Goal: Task Accomplishment & Management: Use online tool/utility

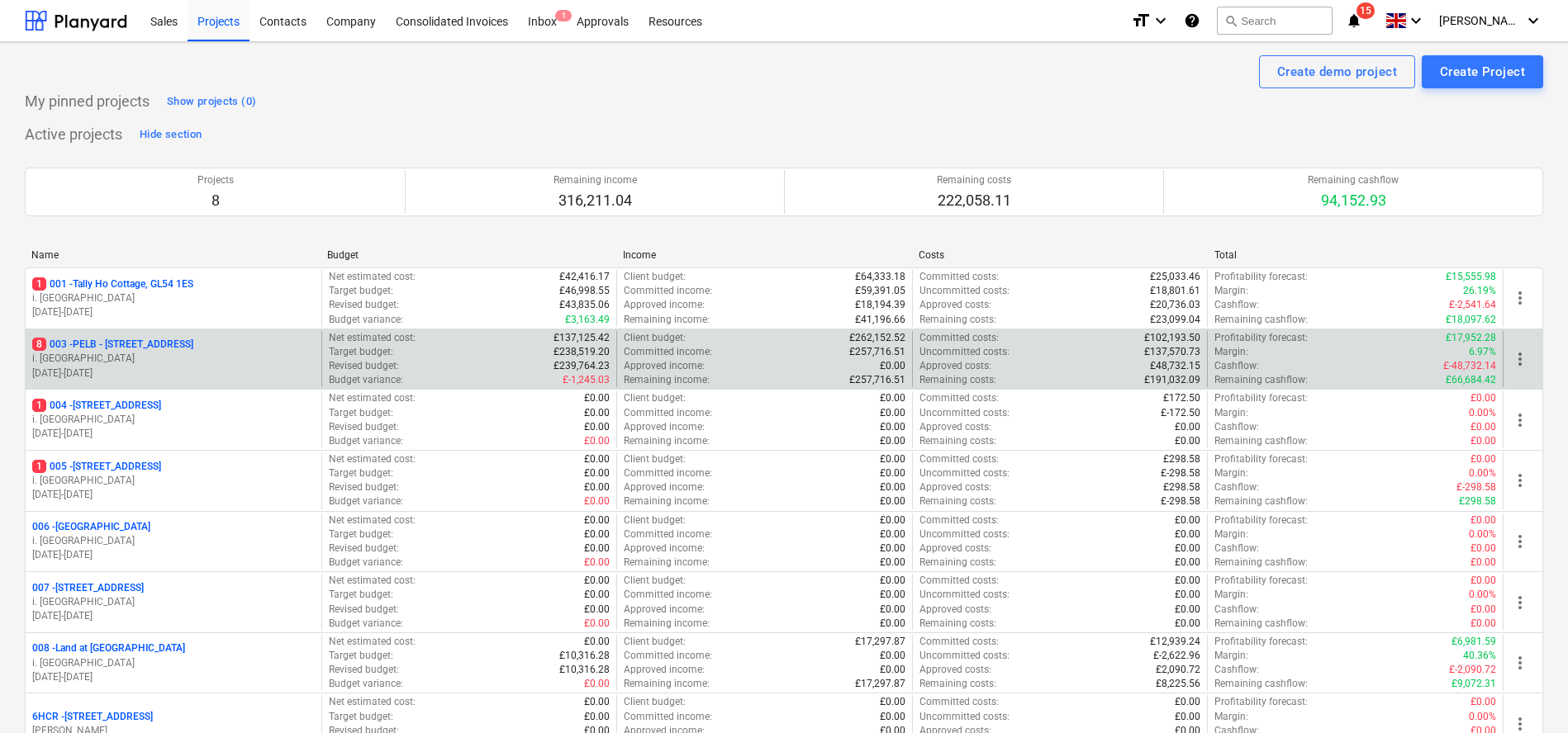
click at [193, 341] on p "8 003 - PELB - [GEOGRAPHIC_DATA], [GEOGRAPHIC_DATA], GL2 7NE" at bounding box center [112, 344] width 161 height 14
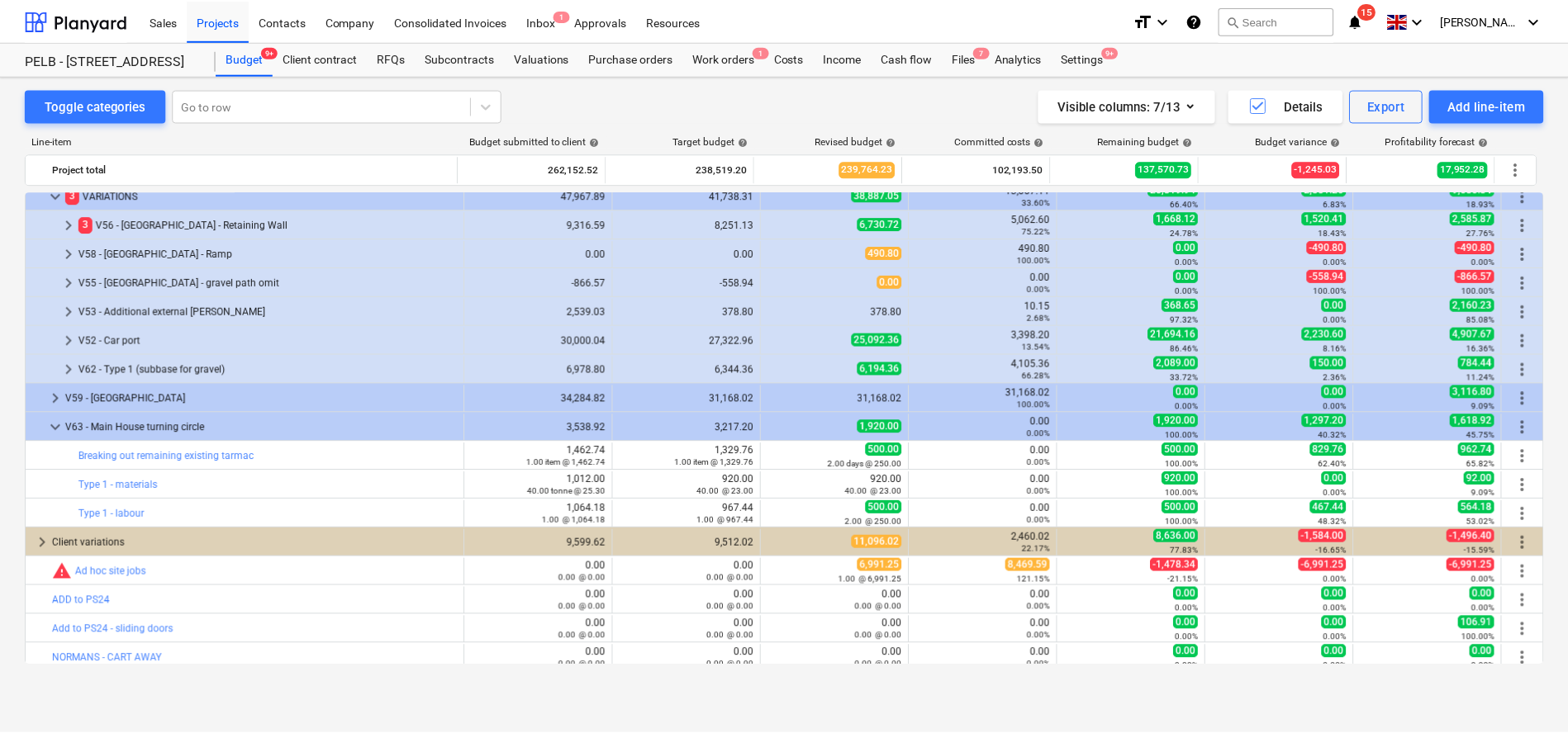
scroll to position [846, 0]
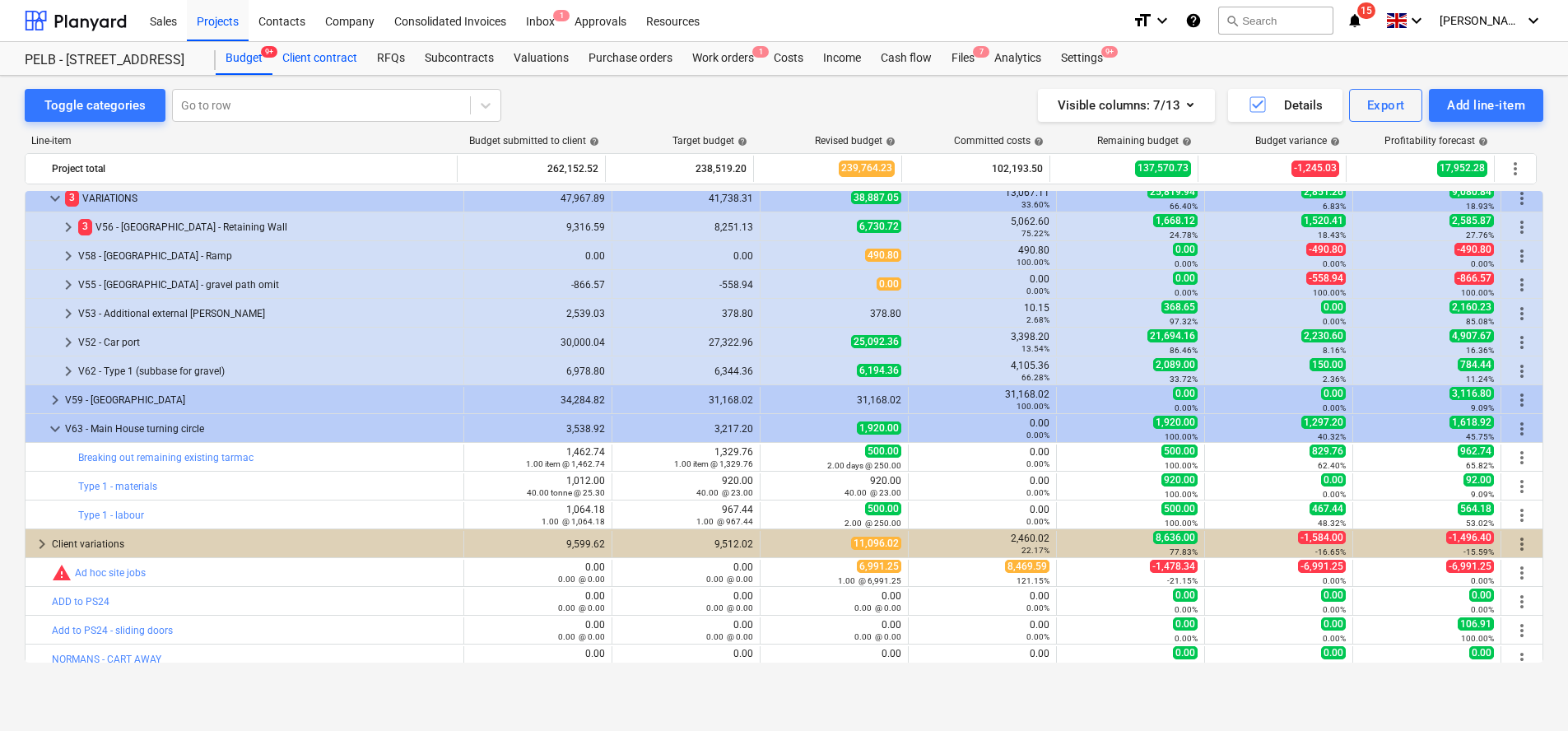
click at [350, 63] on div "Client contract" at bounding box center [320, 58] width 95 height 33
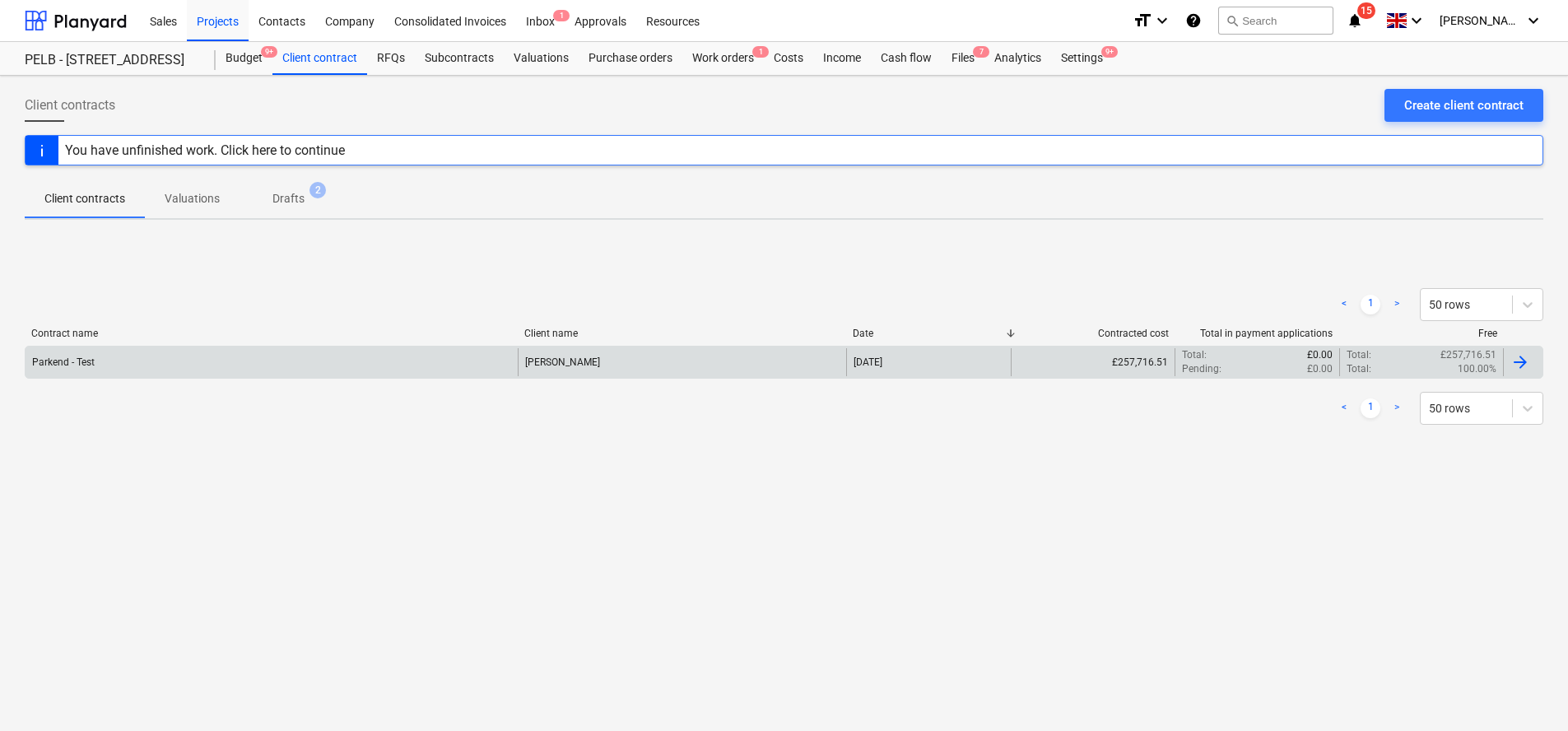
click at [287, 357] on div "Parkend - Test" at bounding box center [272, 362] width 492 height 28
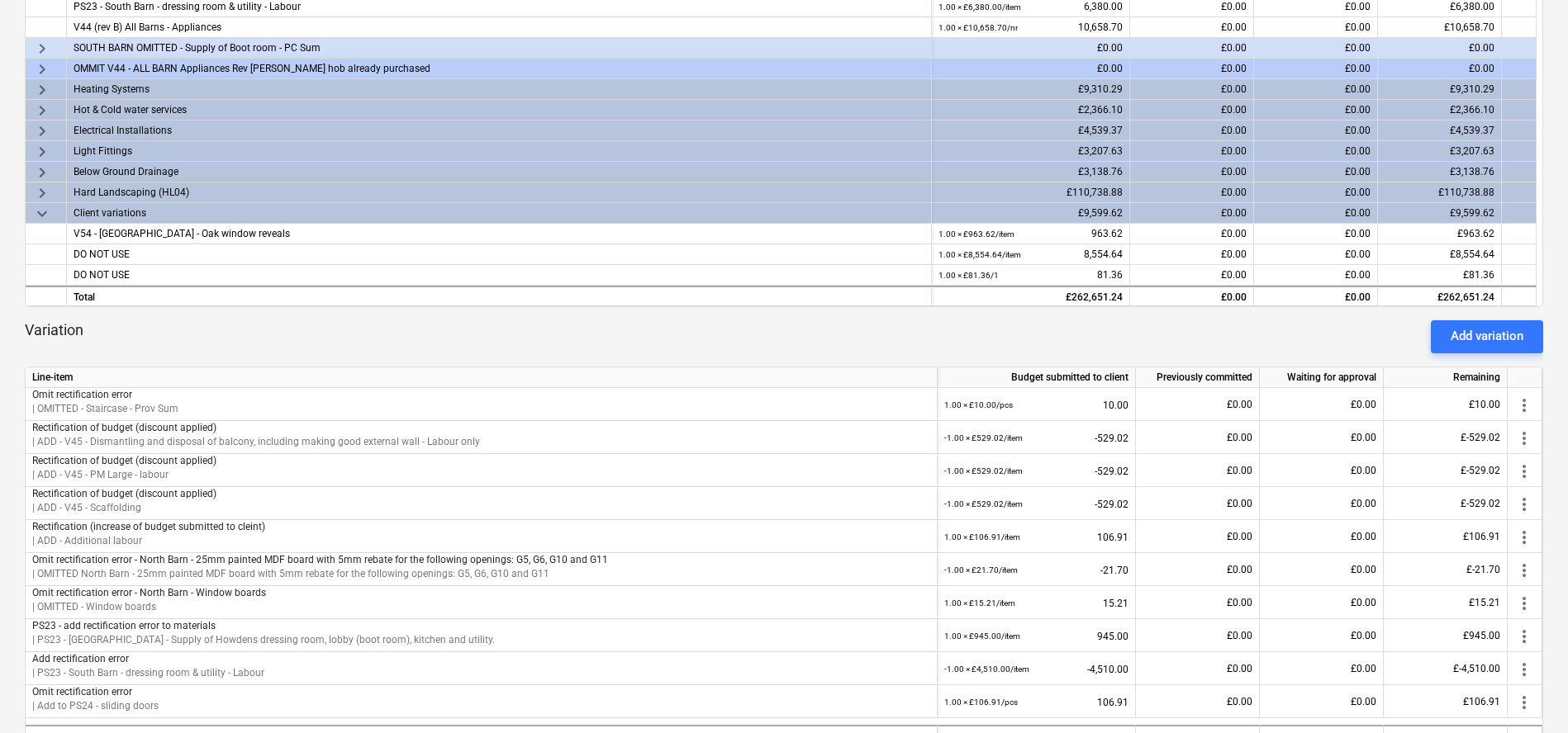
scroll to position [437, 0]
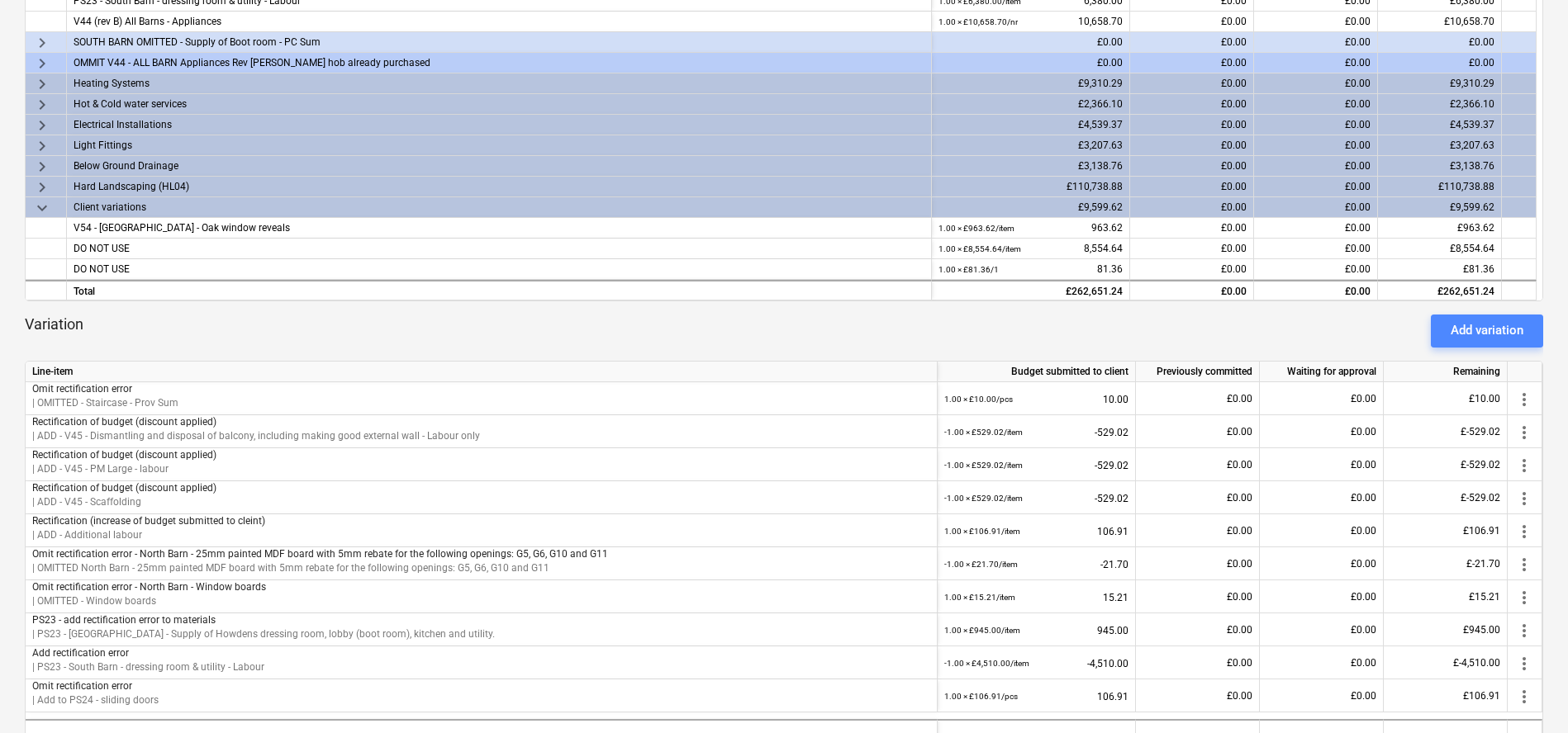
click at [1484, 334] on div "Add variation" at bounding box center [1486, 330] width 72 height 21
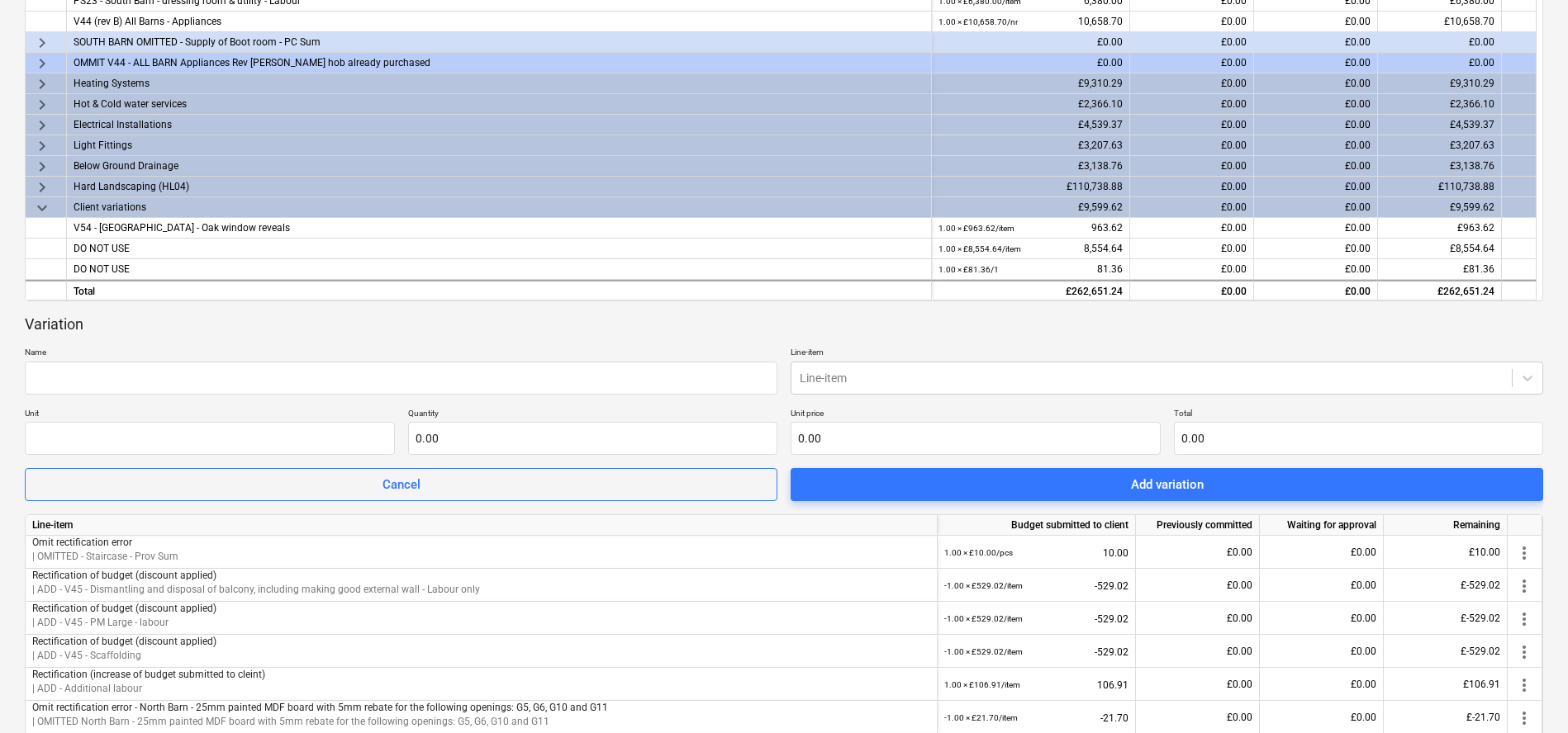
click at [206, 396] on div "Variation Name Line-item Line-item Unit Quantity 0.00 Unit price 0.00 Total 0.0…" at bounding box center [784, 408] width 1518 height 187
click at [215, 375] on input "text" at bounding box center [400, 378] width 752 height 33
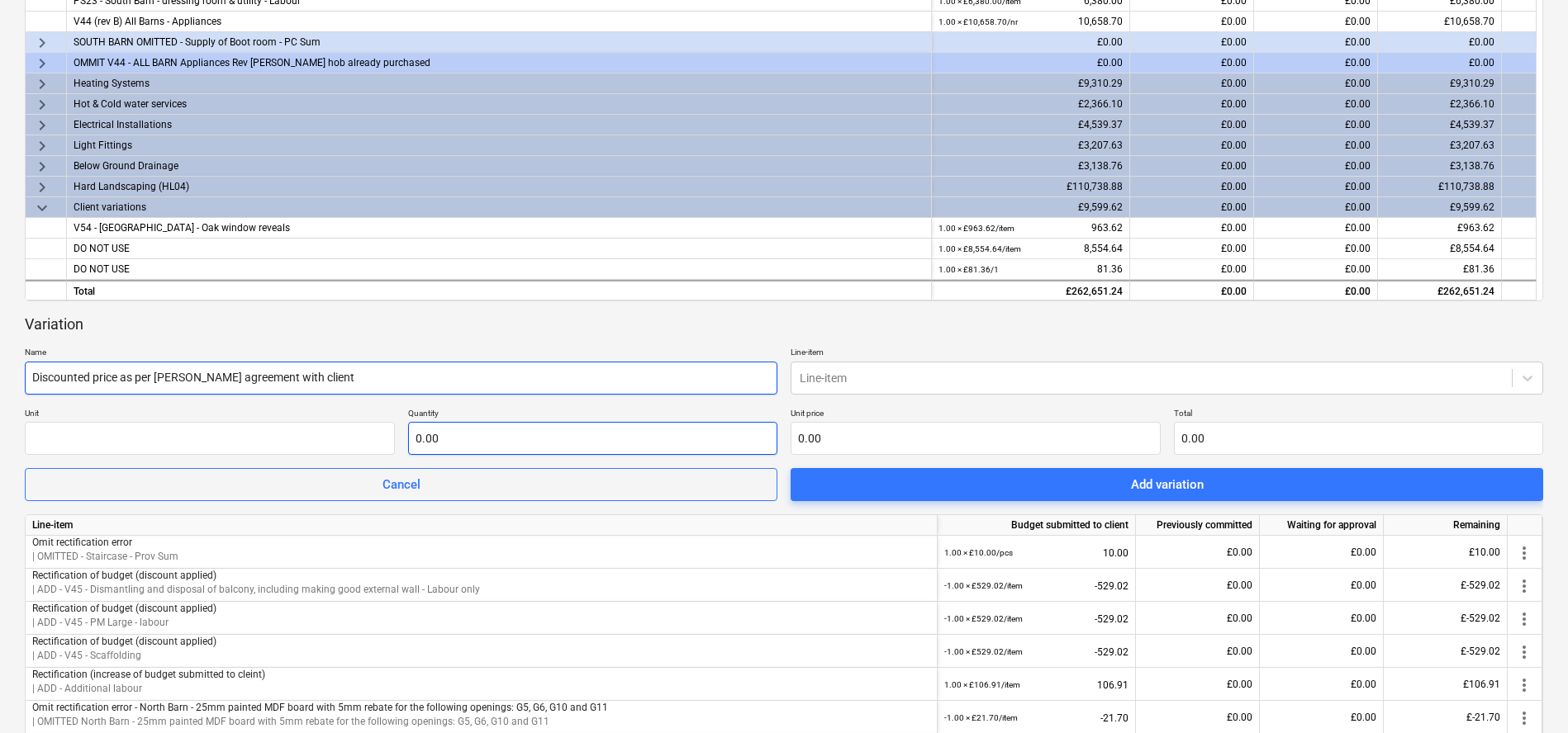
type input "Discounted price as per [PERSON_NAME] agreement with client"
click at [449, 443] on input "text" at bounding box center [592, 439] width 370 height 33
type input "-1.00"
click at [893, 438] on input "text" at bounding box center [975, 439] width 370 height 33
type input "2"
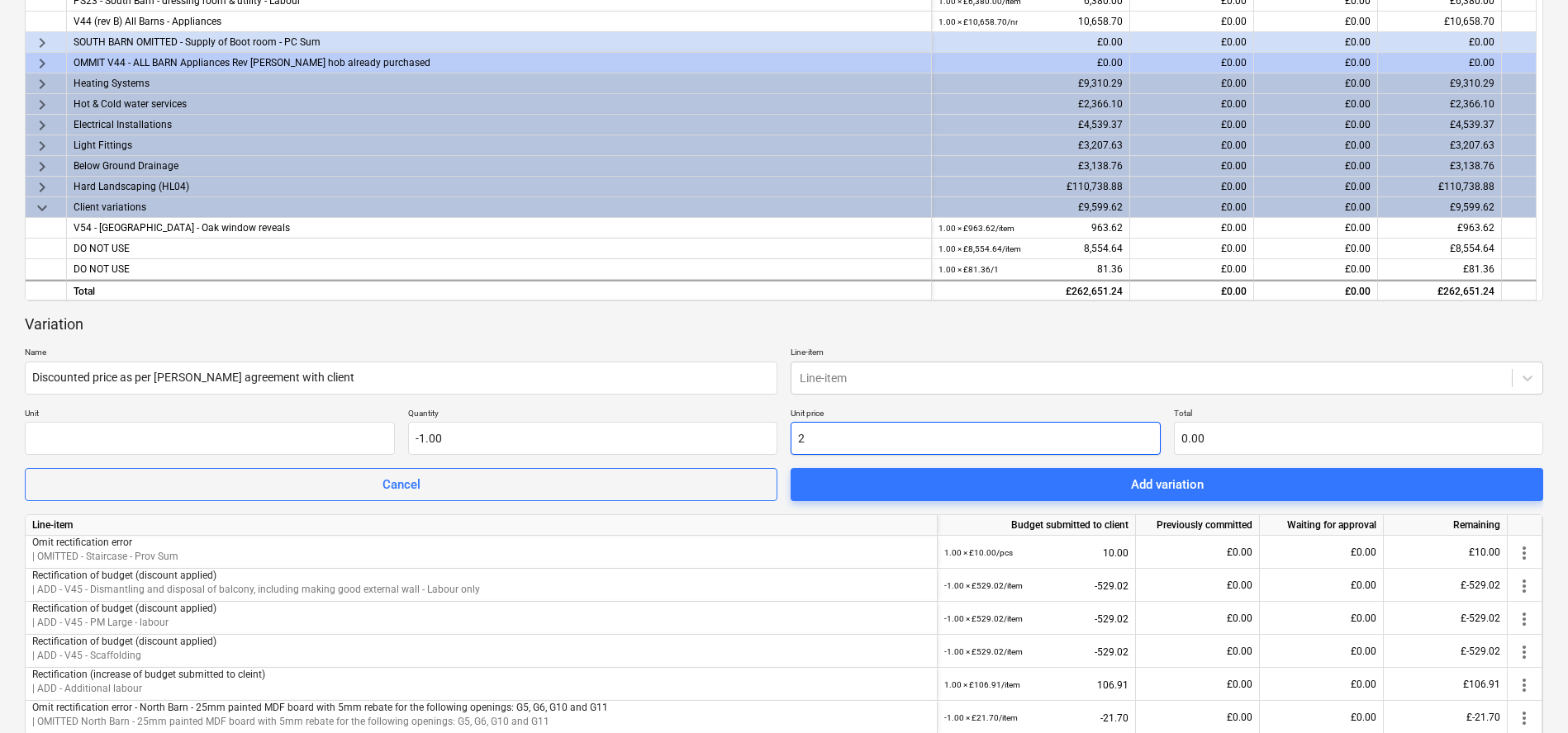
type input "-2.00"
type input "21"
type input "-21.00"
type input "217"
type input "-217.00"
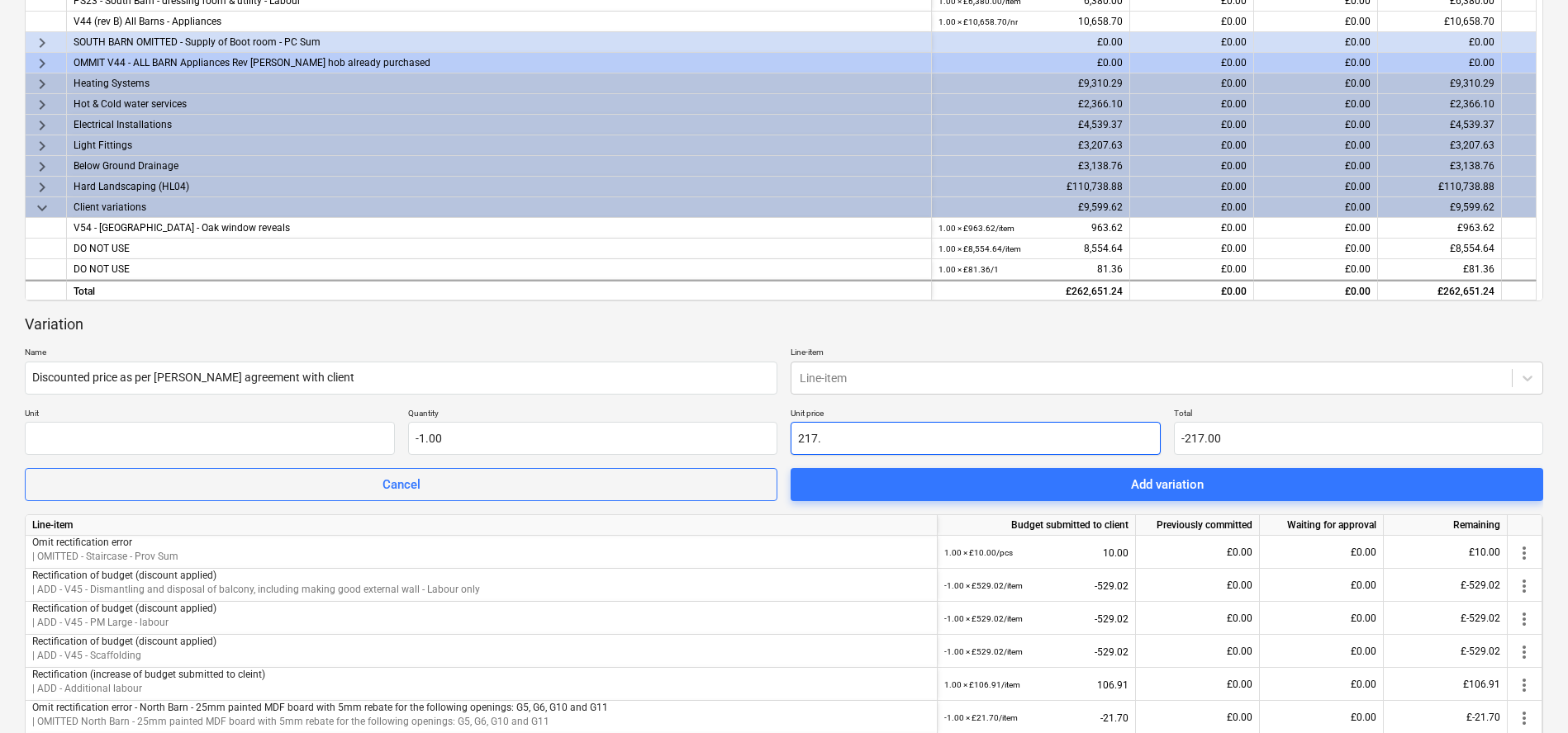
type input "217.2"
type input "-217.20"
type input "217.23"
type input "-217.23"
type input "217.23"
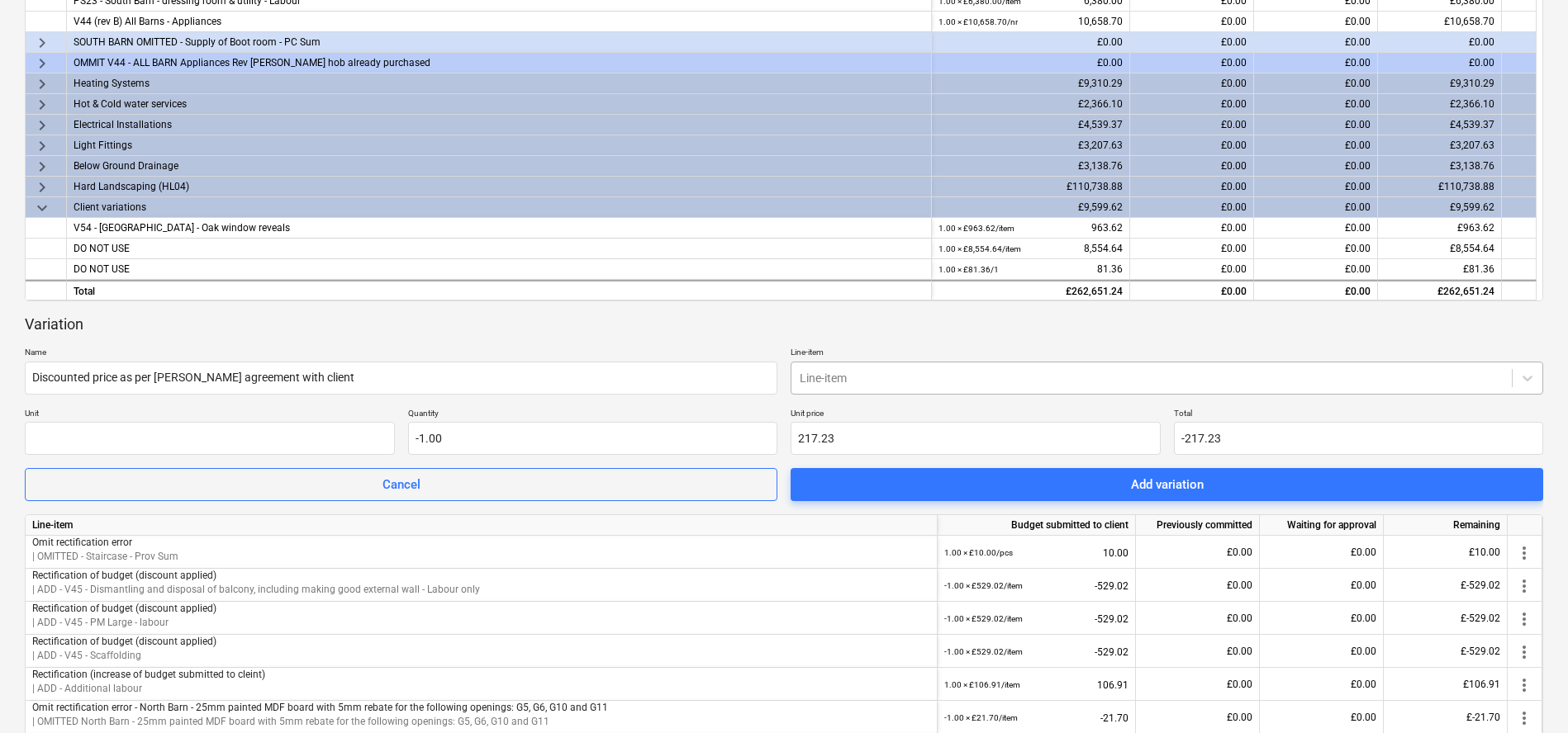
click at [869, 362] on div "Line-item" at bounding box center [1166, 378] width 752 height 33
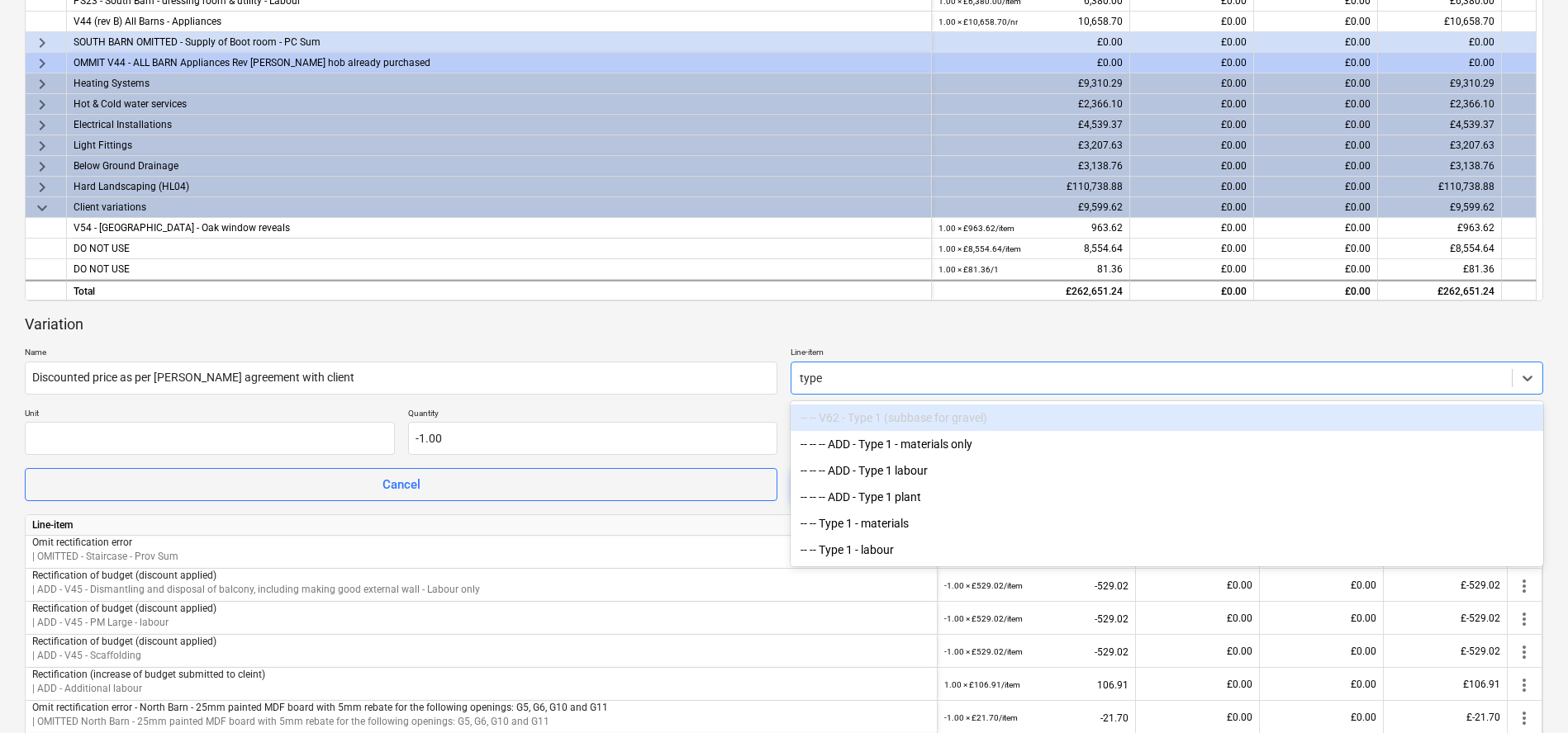
type input "type 1"
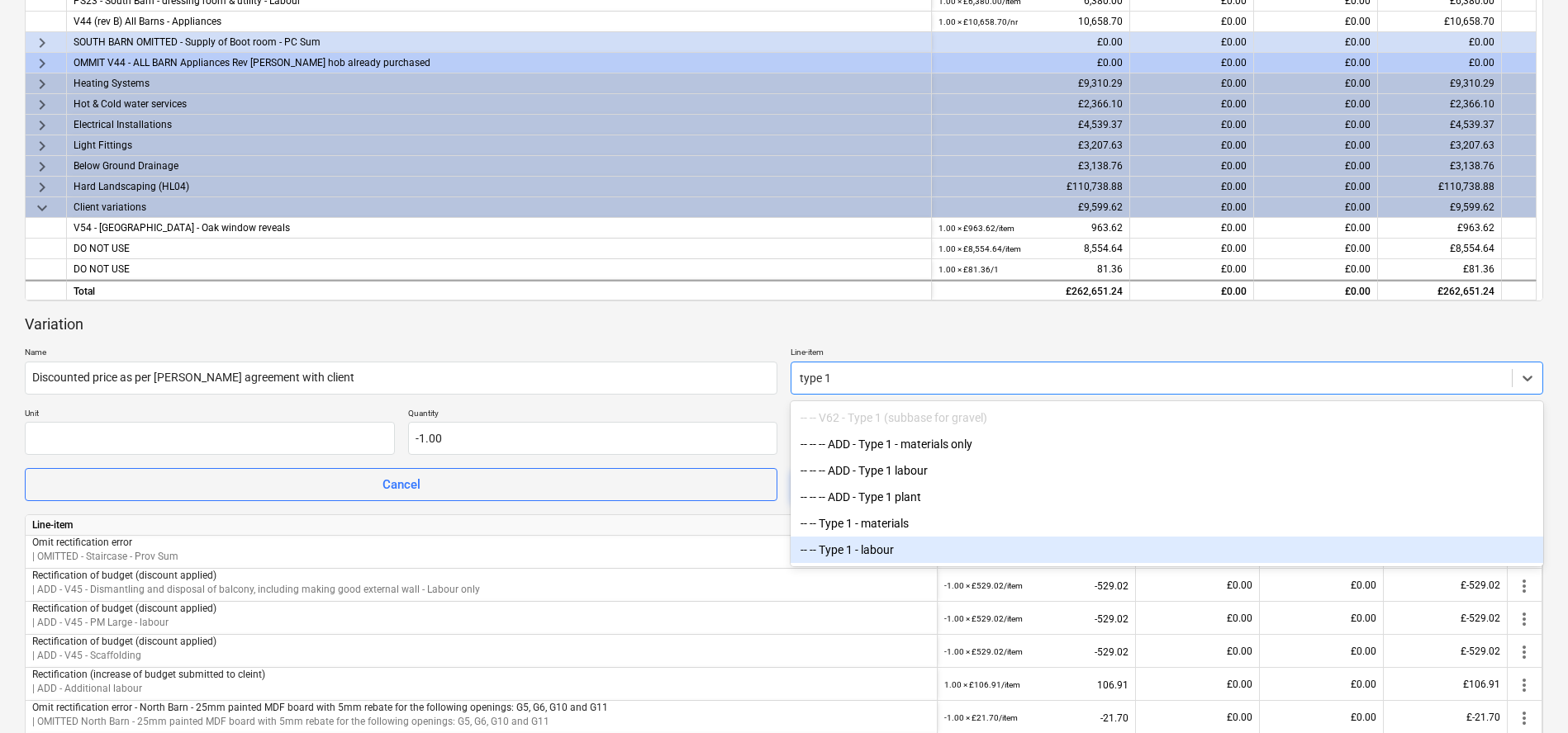
click at [944, 552] on div "-- -- Type 1 - labour" at bounding box center [1166, 549] width 752 height 27
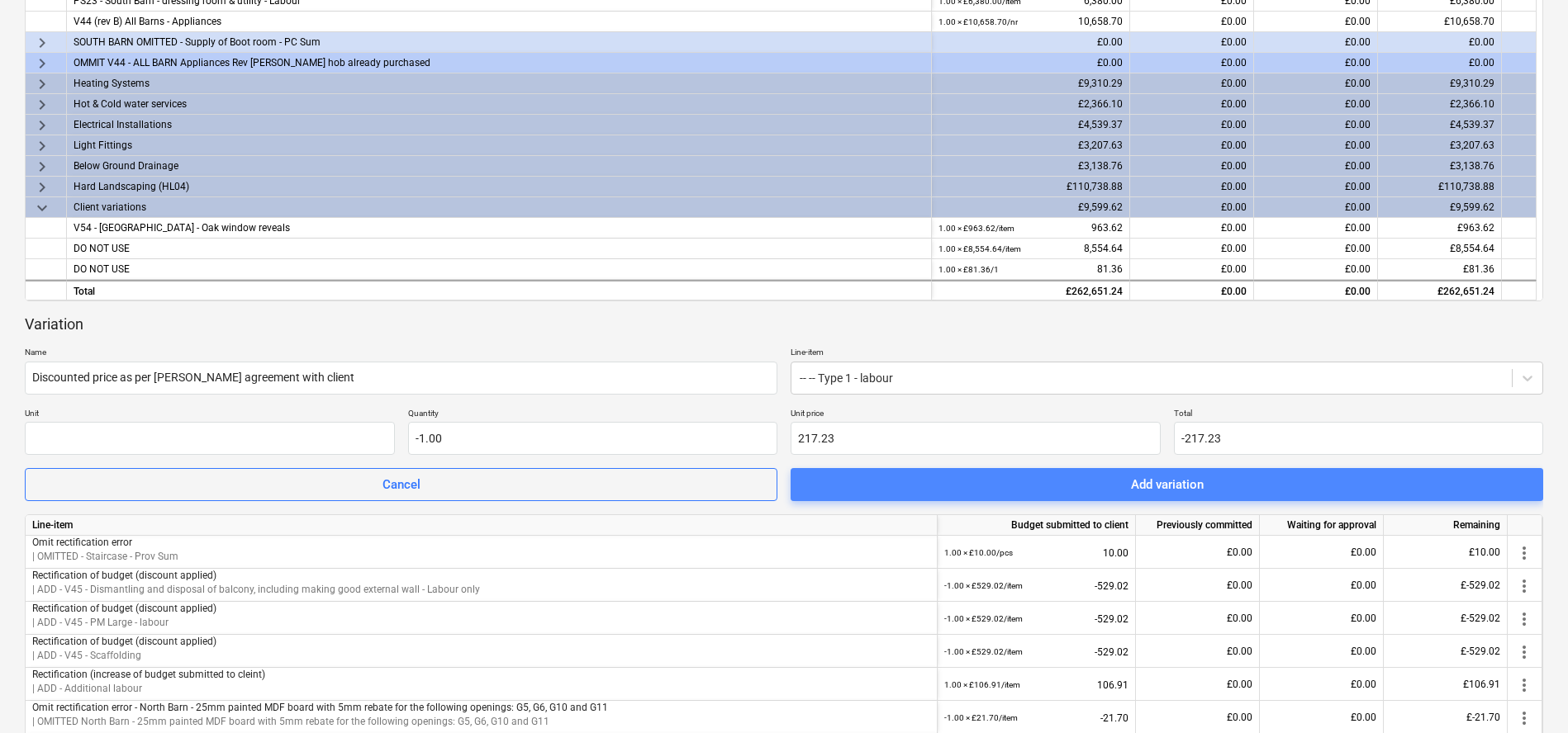
click at [1207, 474] on span "Add variation" at bounding box center [1167, 484] width 713 height 21
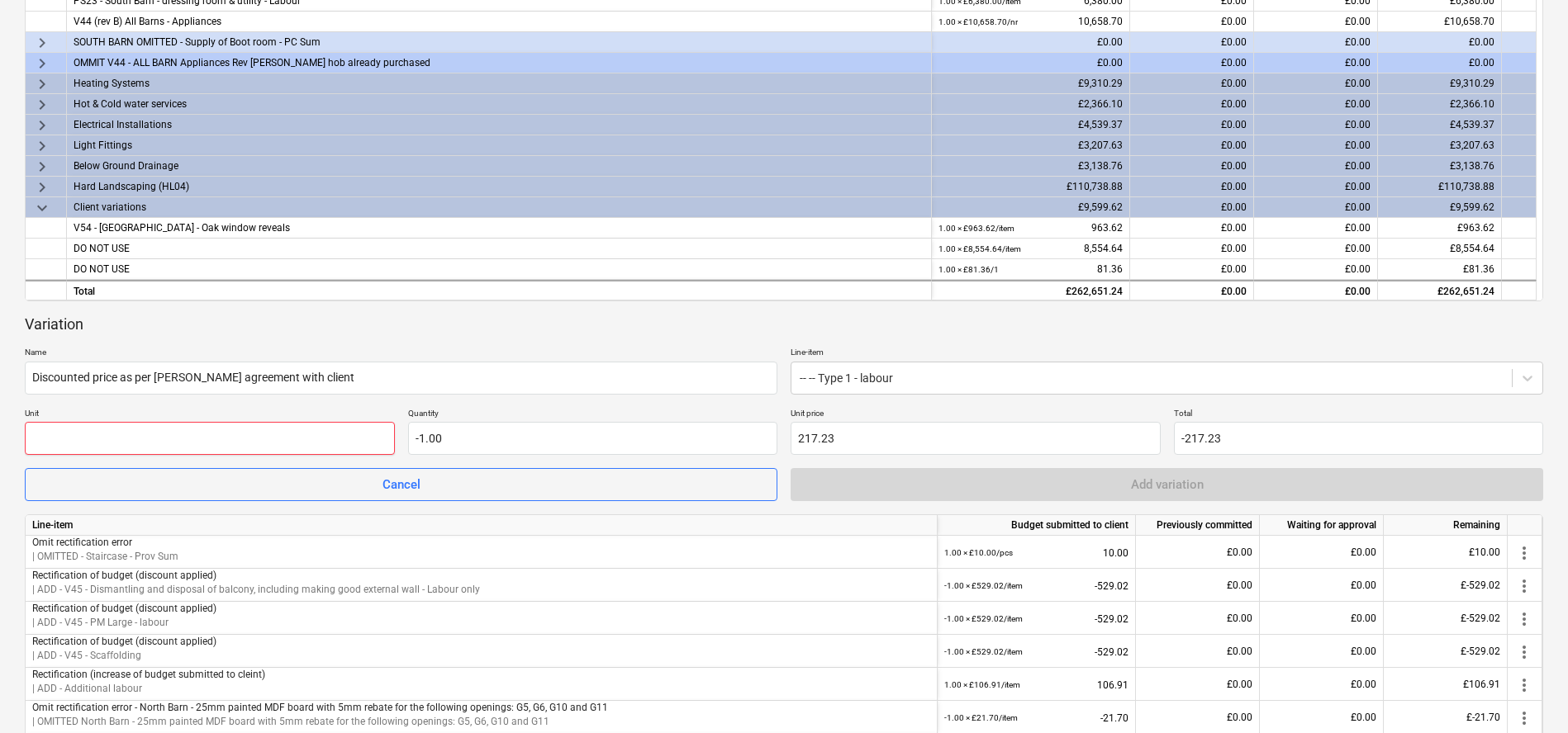
click at [317, 435] on input "text" at bounding box center [209, 439] width 370 height 33
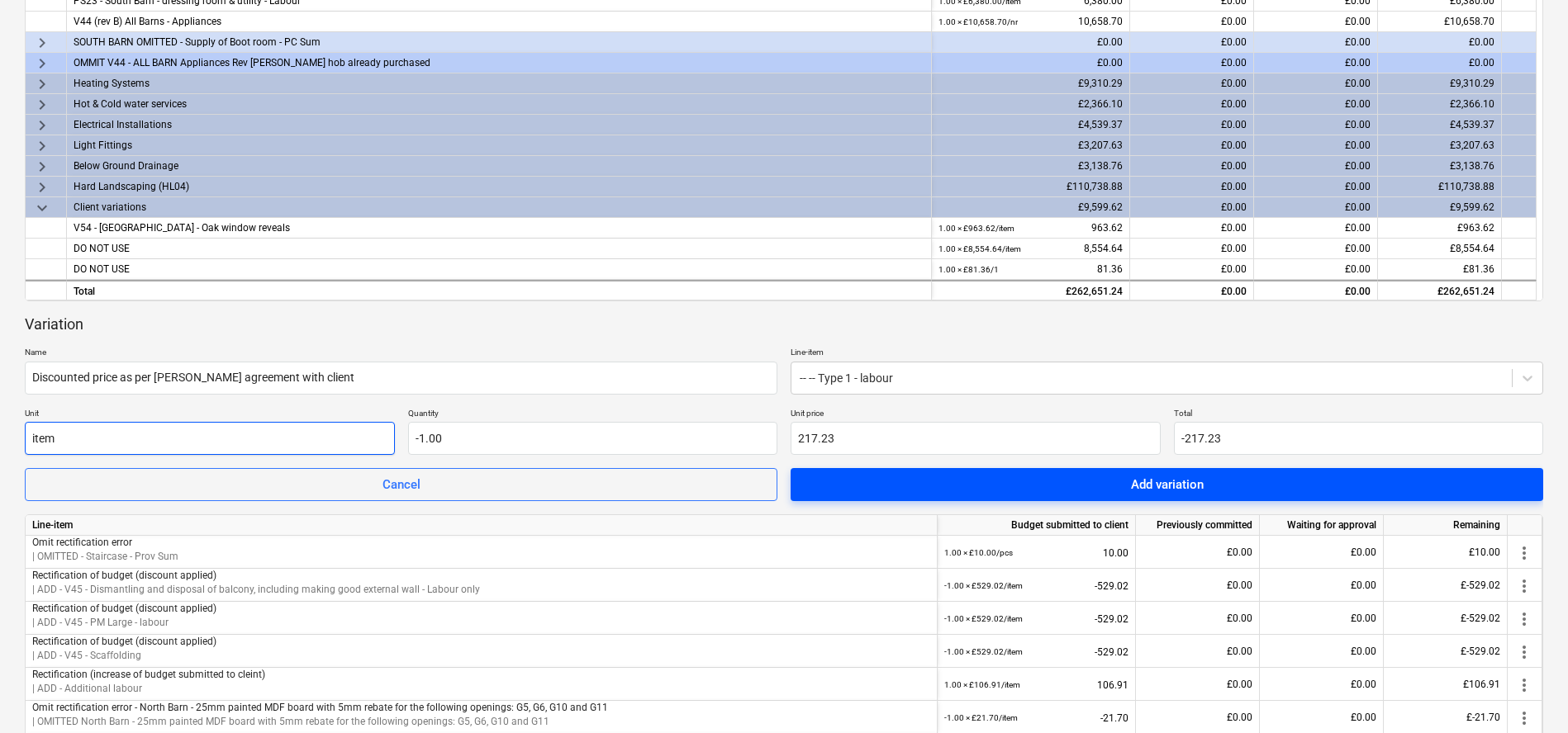
type input "item"
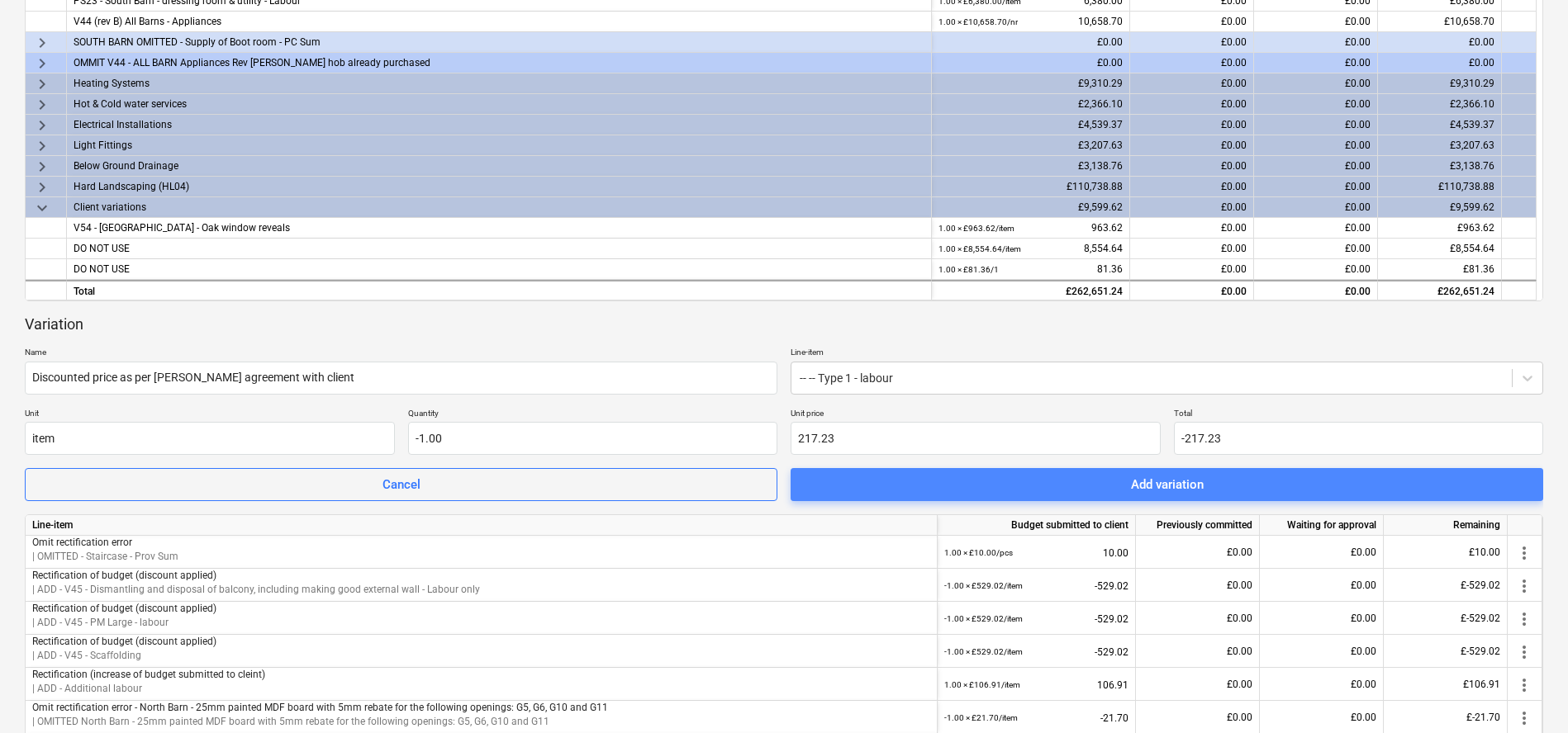
click at [1038, 500] on button "Add variation" at bounding box center [1166, 484] width 752 height 33
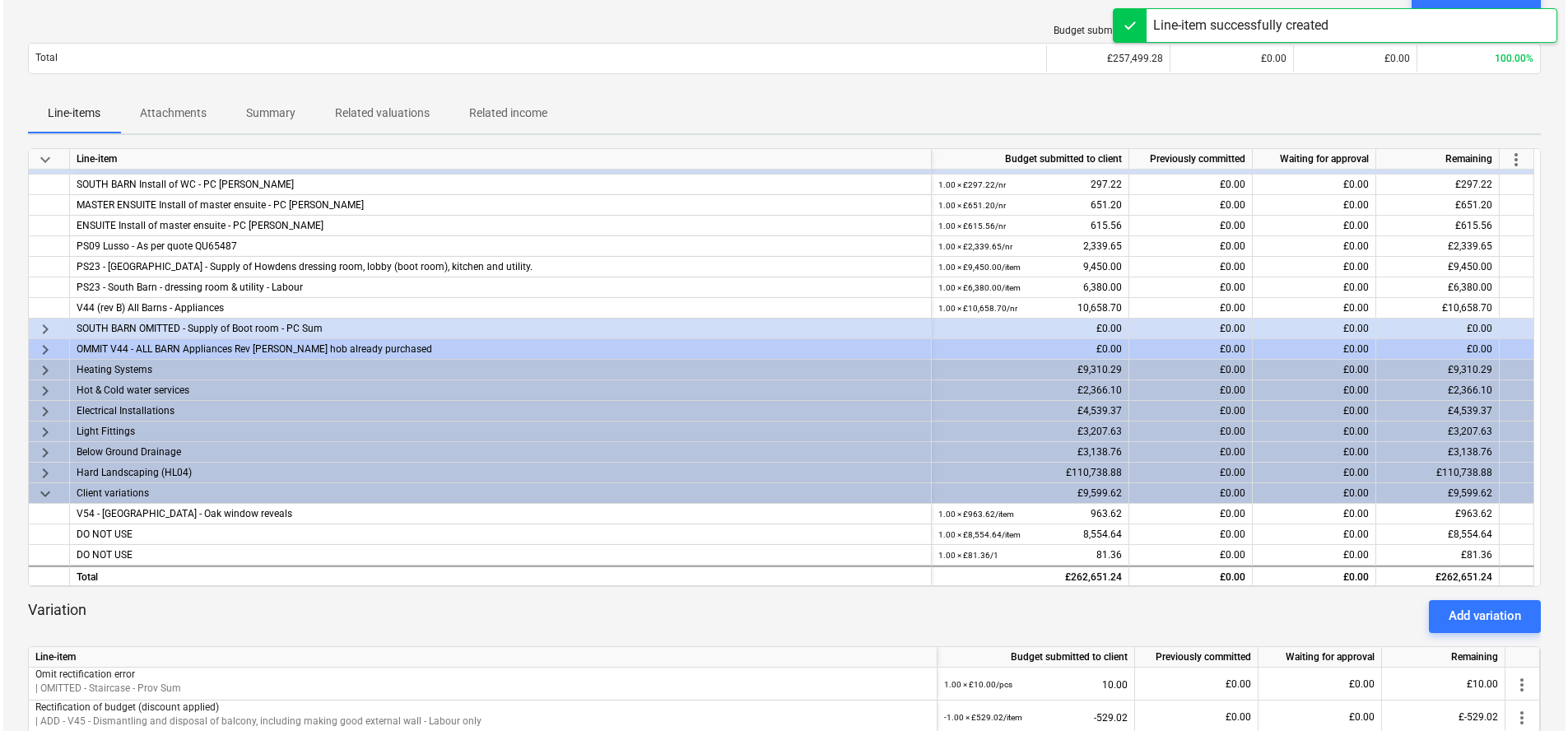
scroll to position [0, 0]
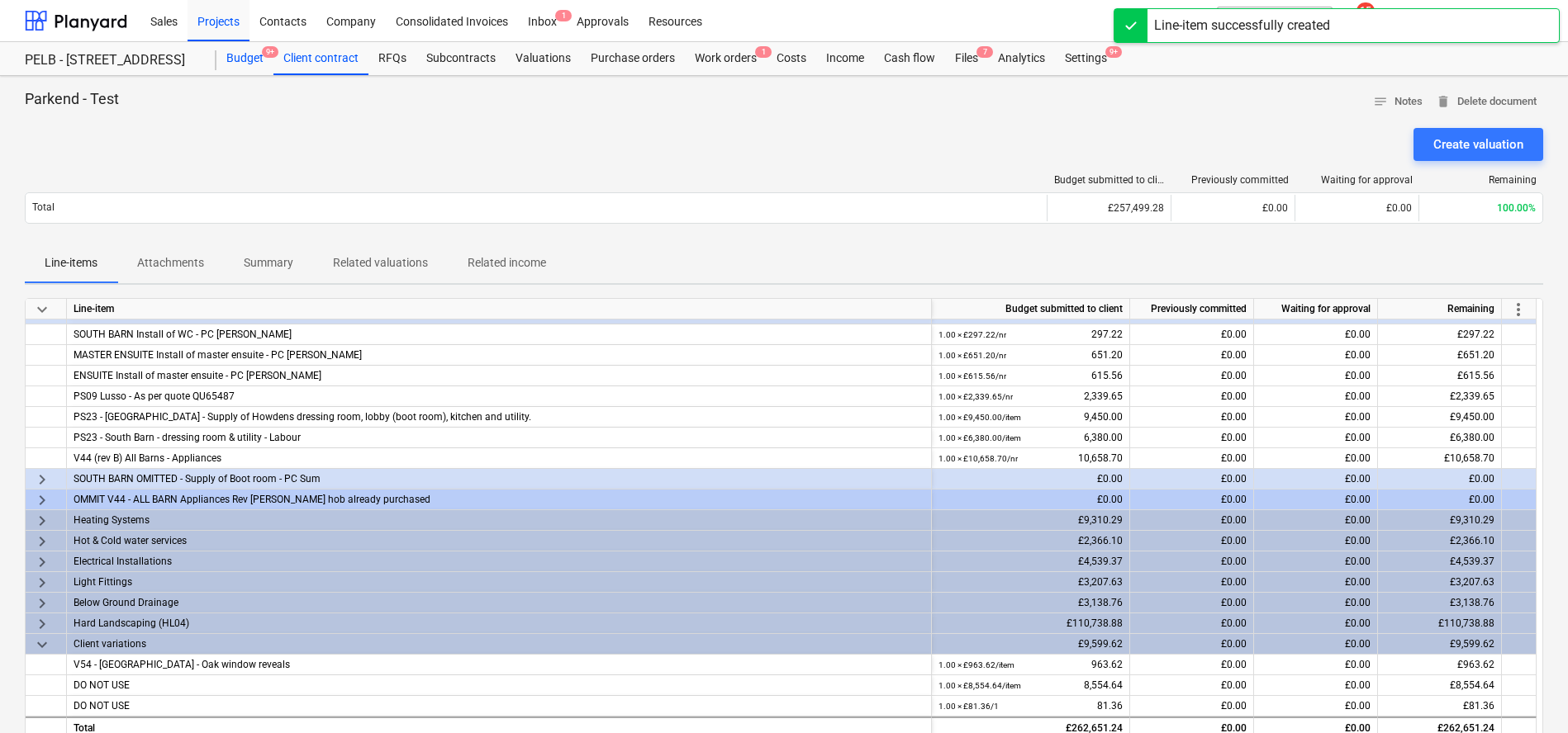
click at [252, 64] on div "Budget 9+" at bounding box center [245, 58] width 57 height 33
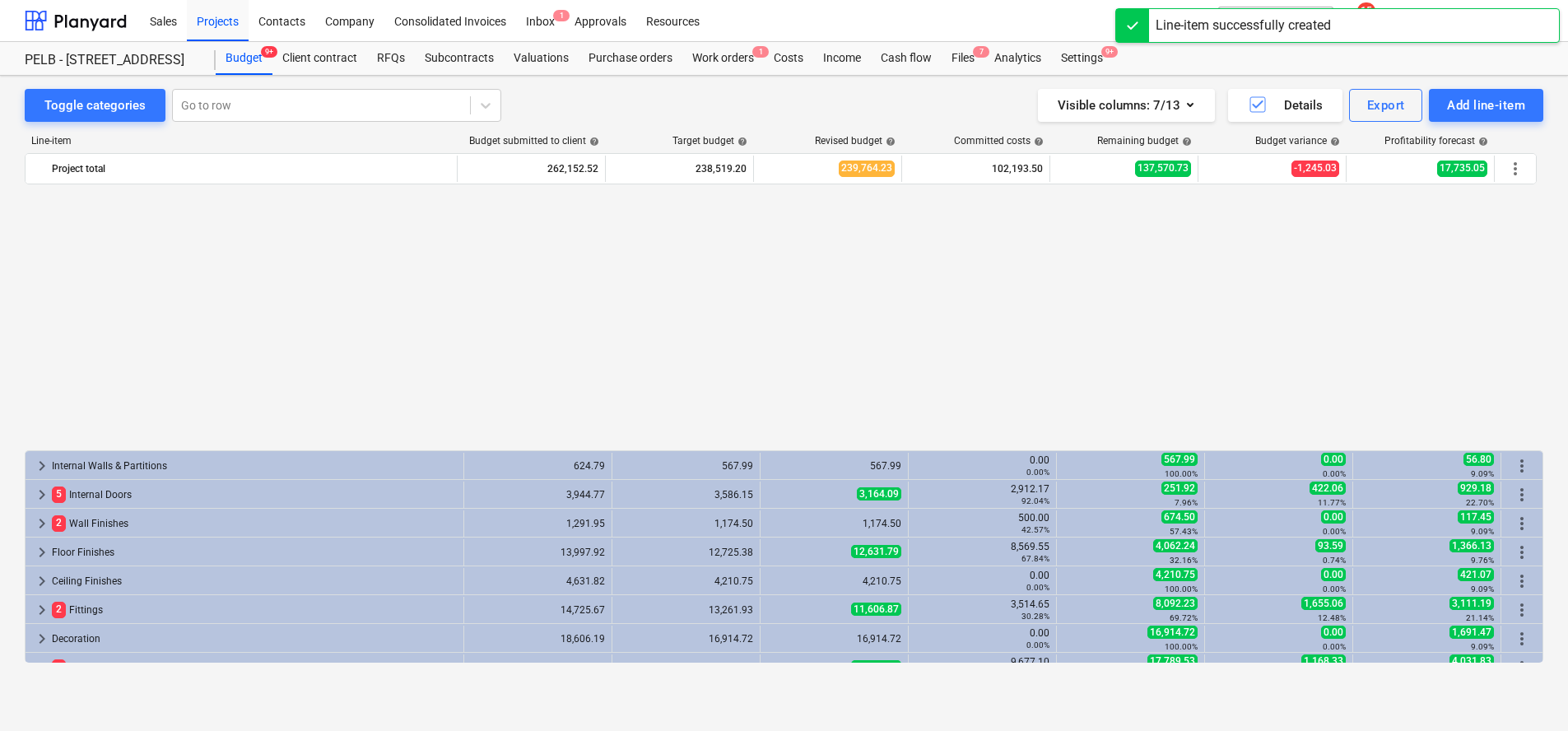
scroll to position [844, 0]
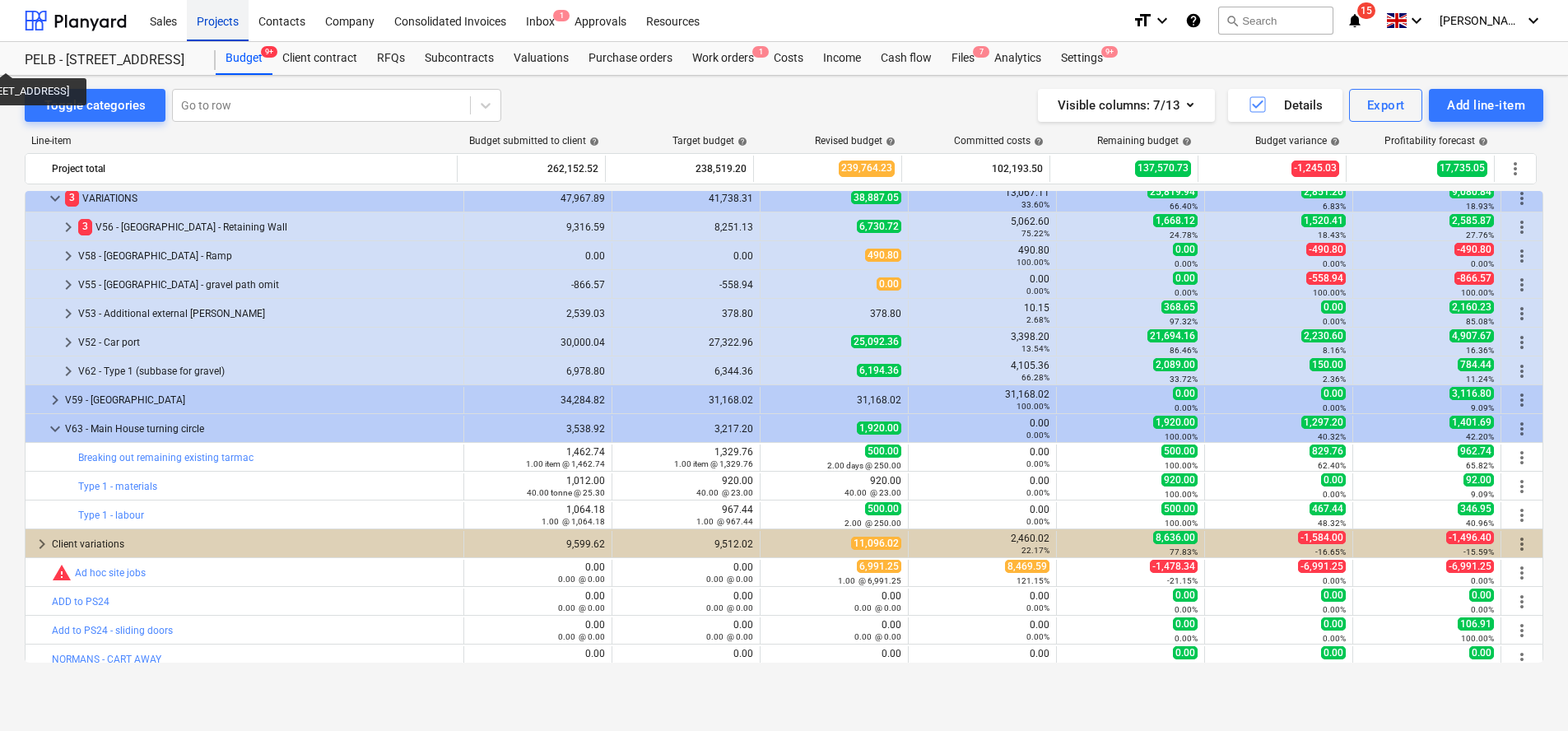
click at [234, 27] on div "Projects" at bounding box center [218, 20] width 62 height 42
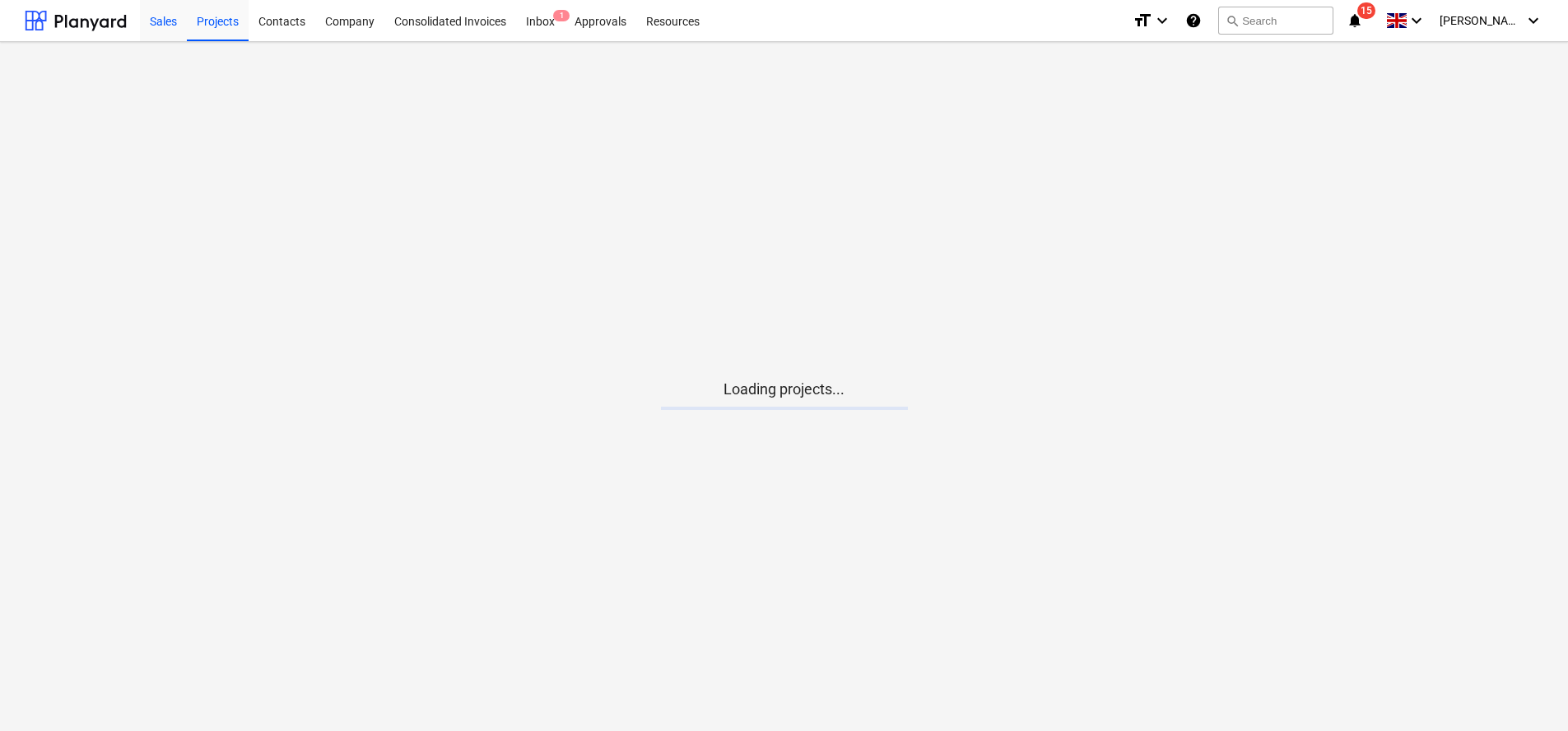
click at [149, 12] on div "Sales" at bounding box center [163, 20] width 46 height 42
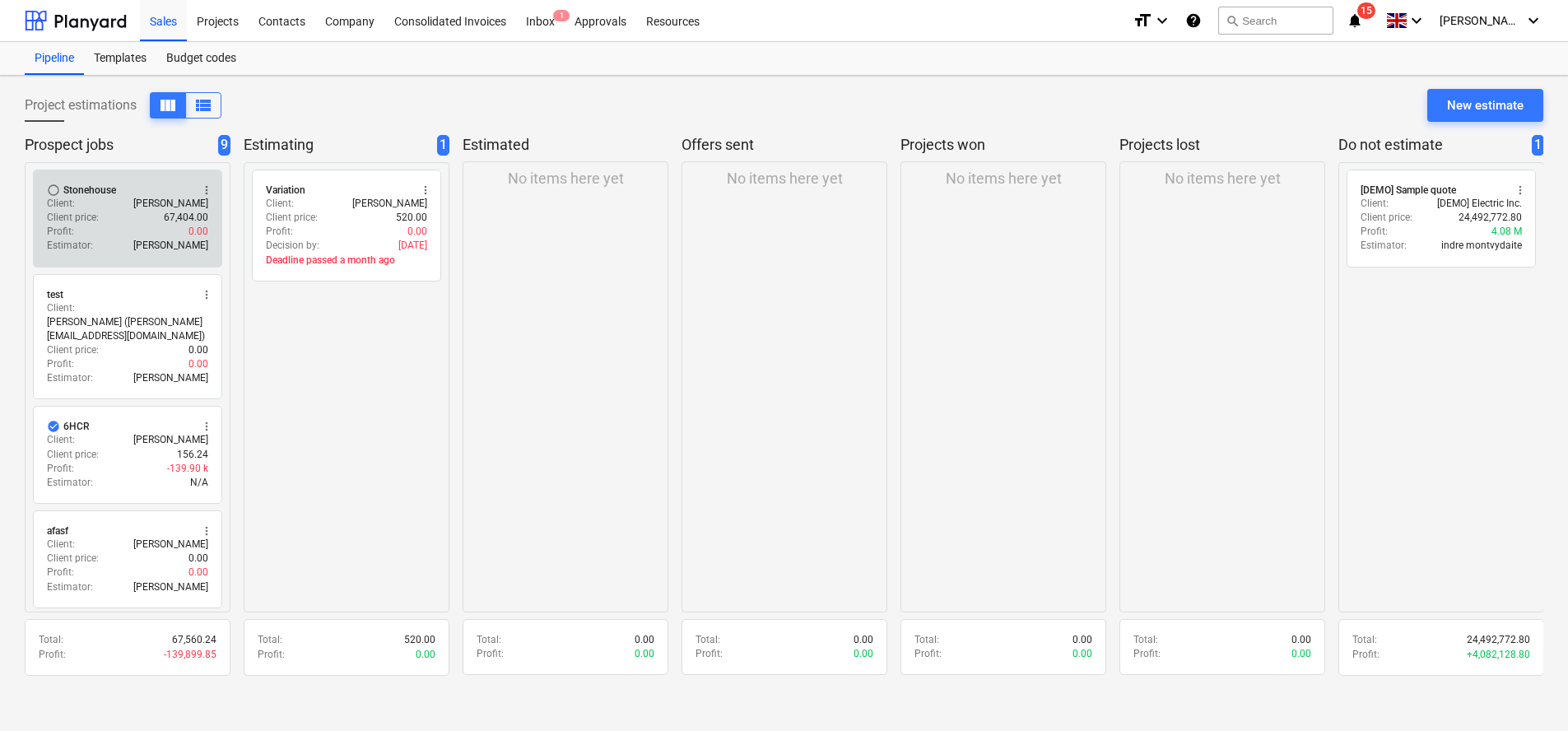
click at [87, 201] on div "Client : [PERSON_NAME]" at bounding box center [127, 203] width 161 height 14
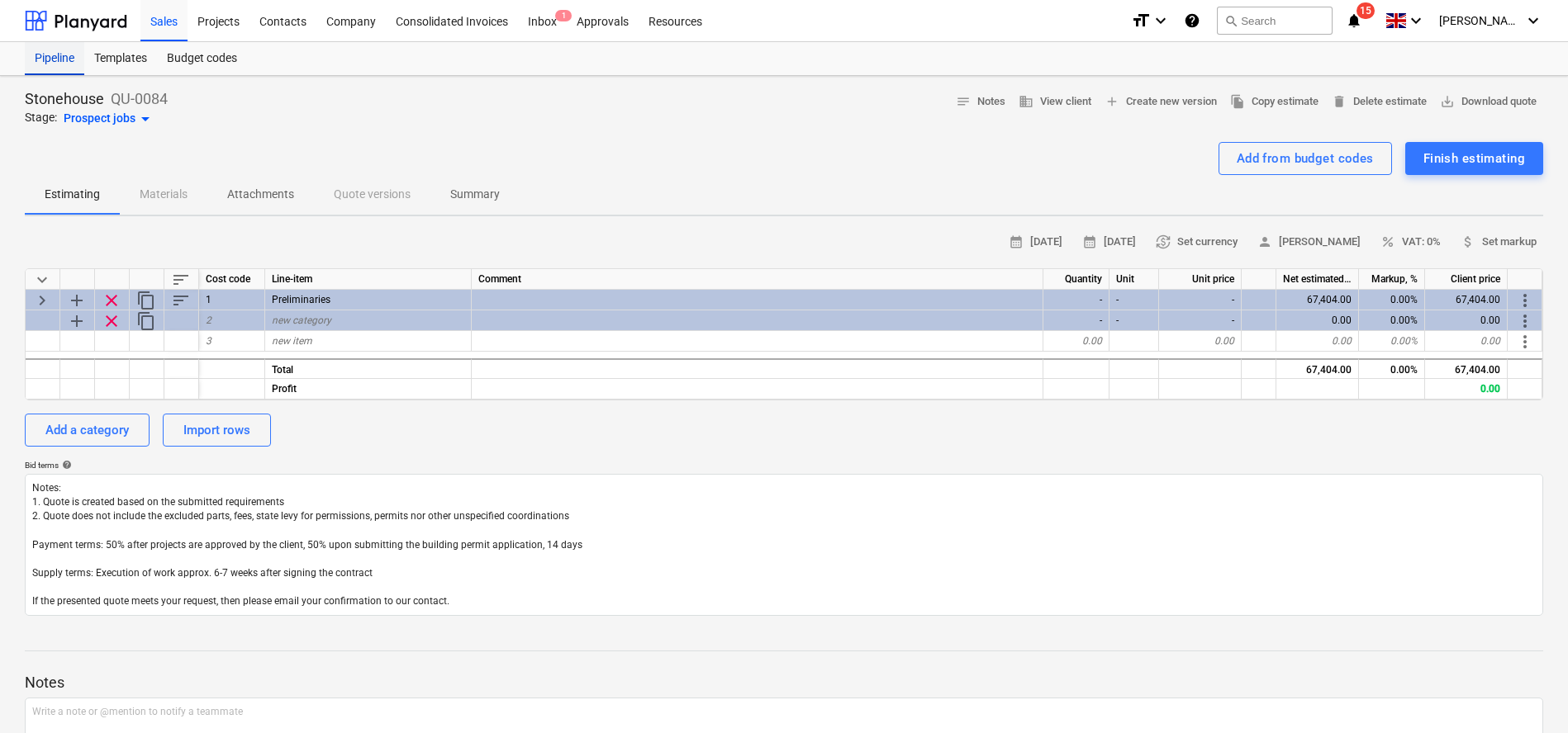
click at [68, 54] on div "Pipeline" at bounding box center [54, 58] width 59 height 33
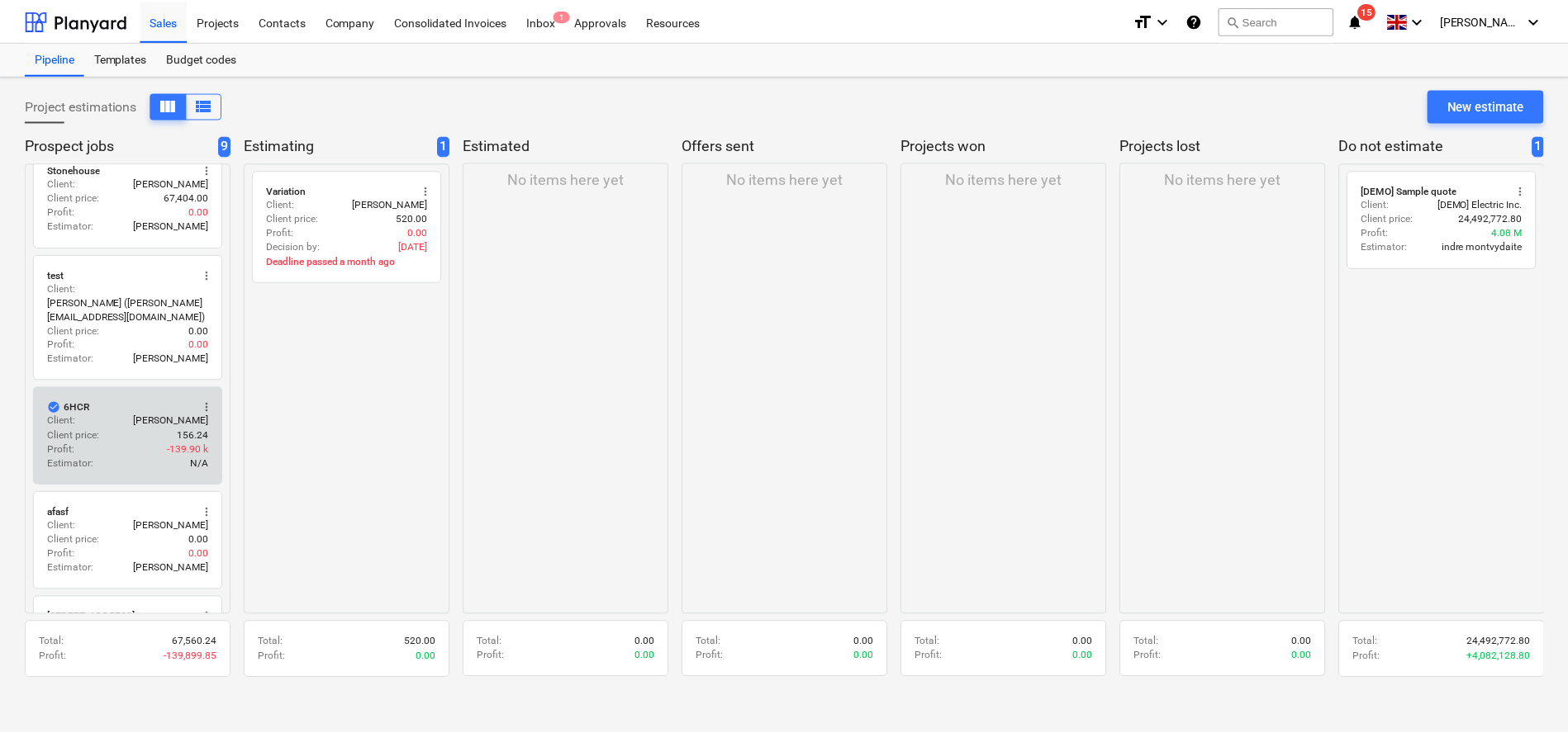
scroll to position [24, 0]
click at [120, 430] on div "Client price : 156.24" at bounding box center [127, 431] width 162 height 14
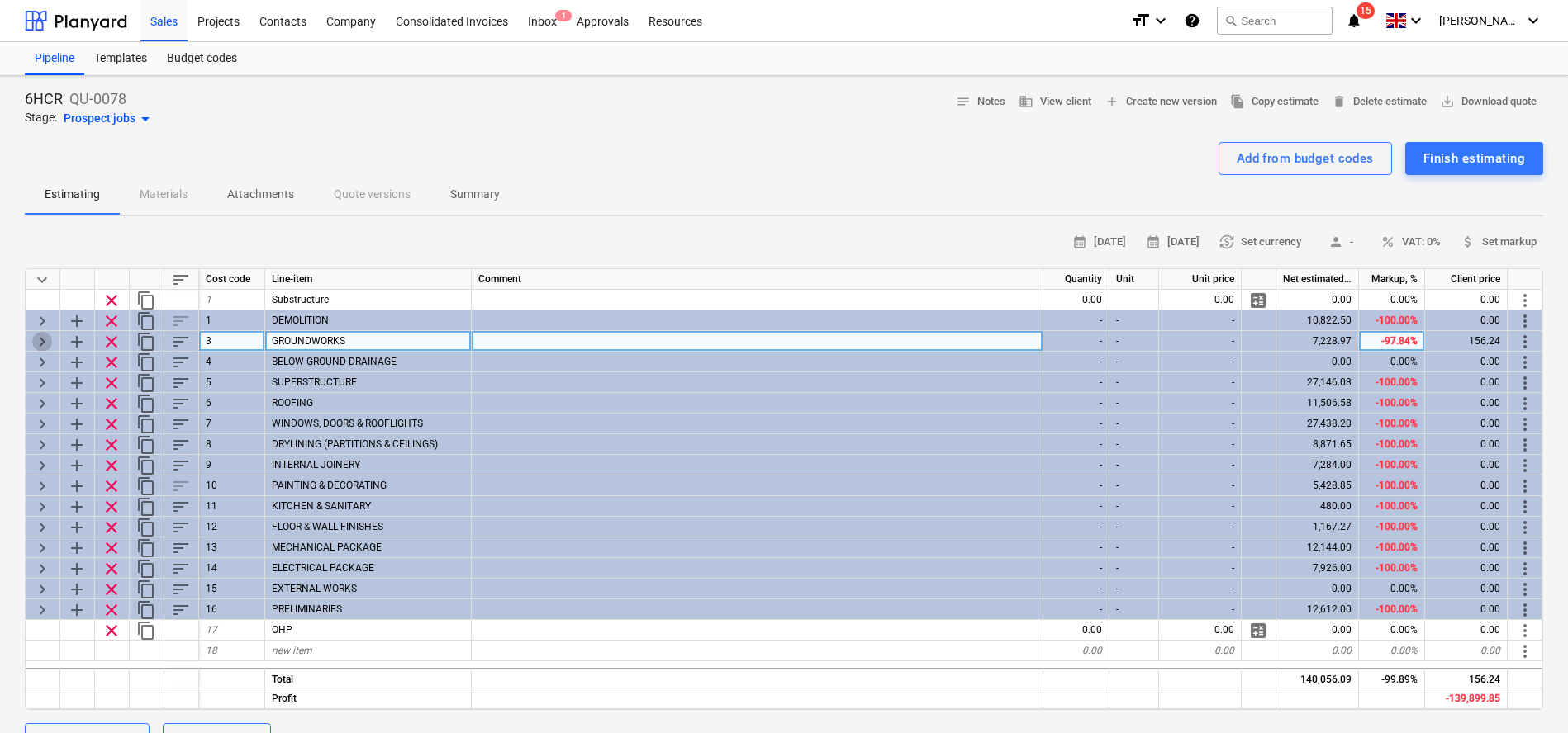
click at [37, 342] on span "keyboard_arrow_right" at bounding box center [42, 342] width 20 height 20
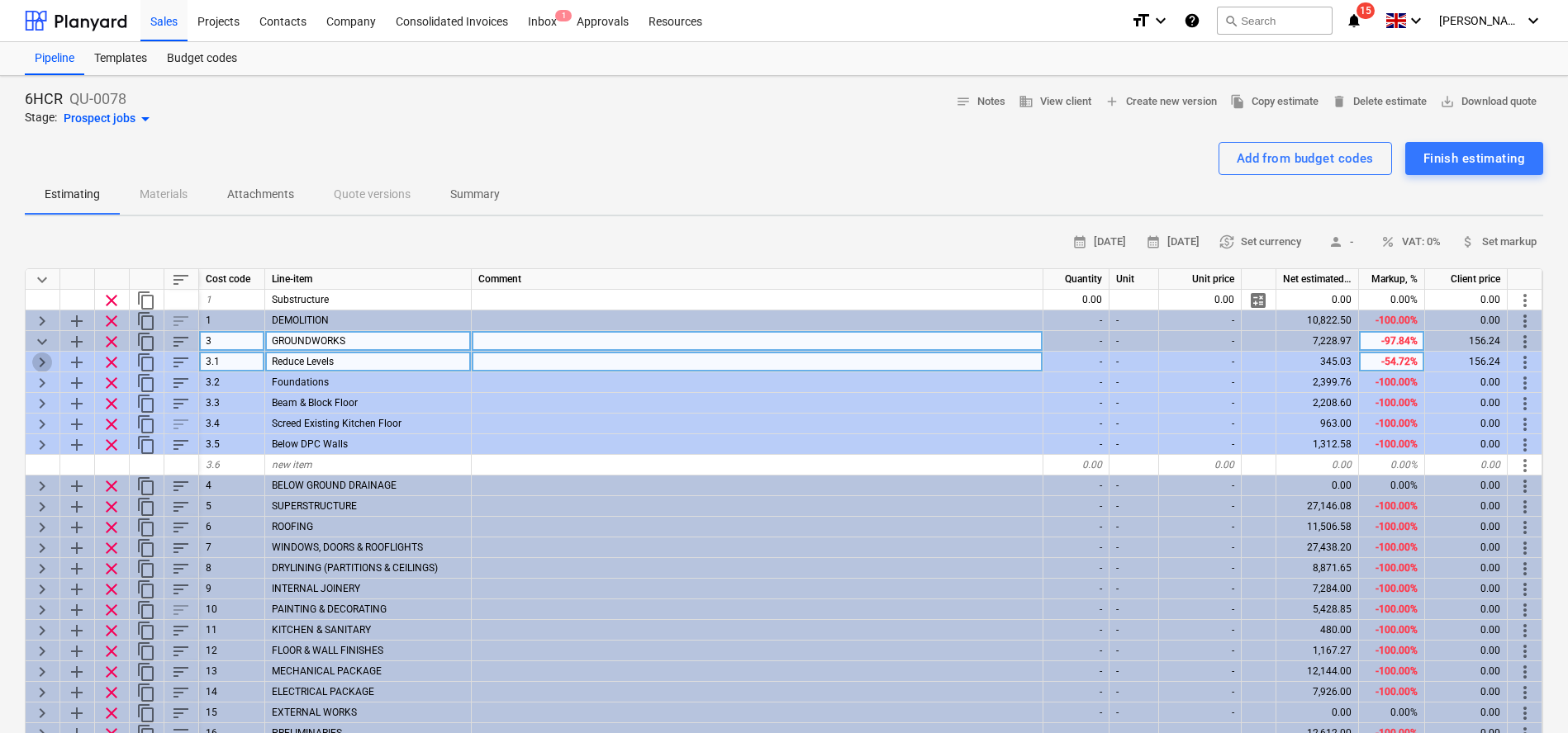
click at [43, 359] on span "keyboard_arrow_right" at bounding box center [42, 363] width 20 height 20
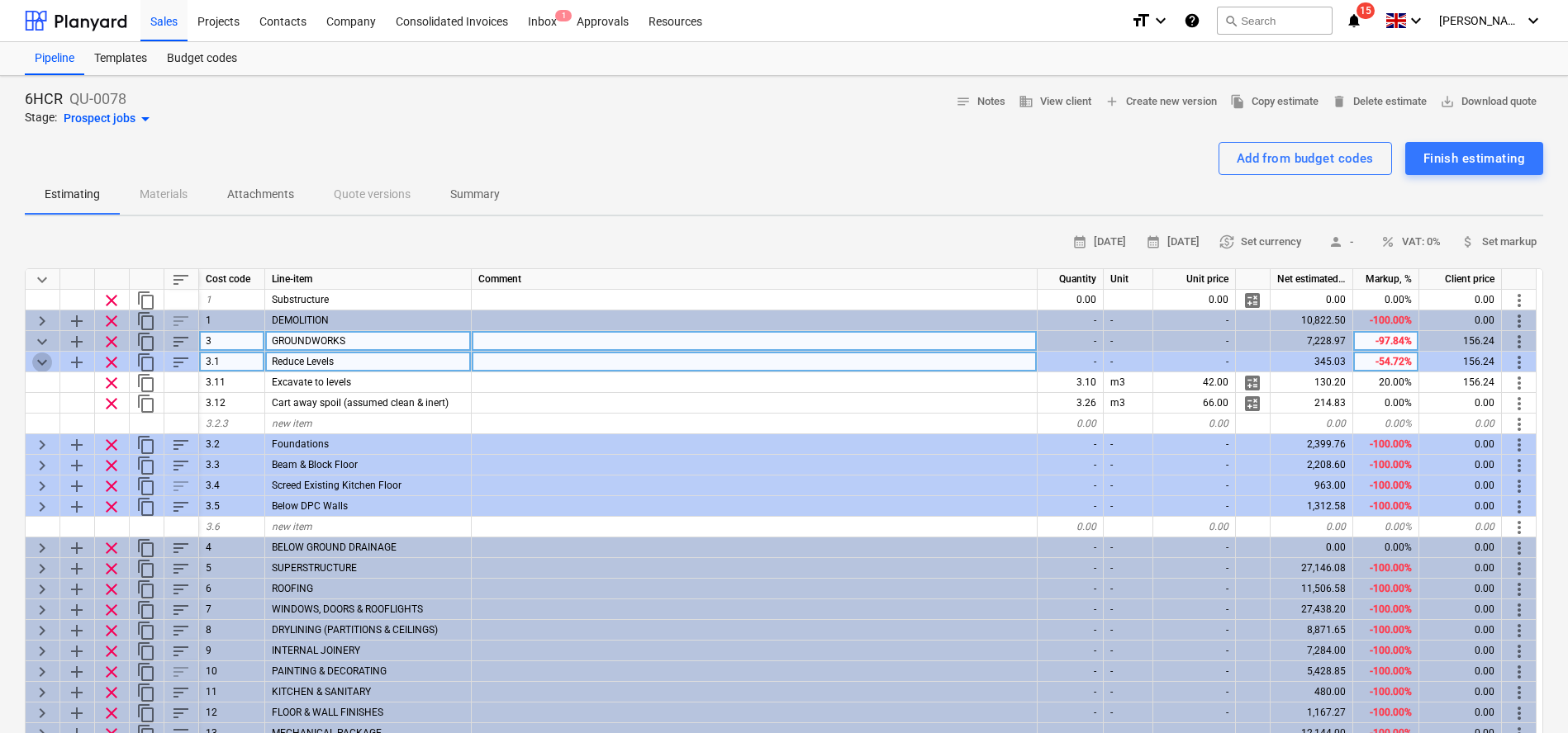
click at [47, 363] on span "keyboard_arrow_down" at bounding box center [42, 363] width 20 height 20
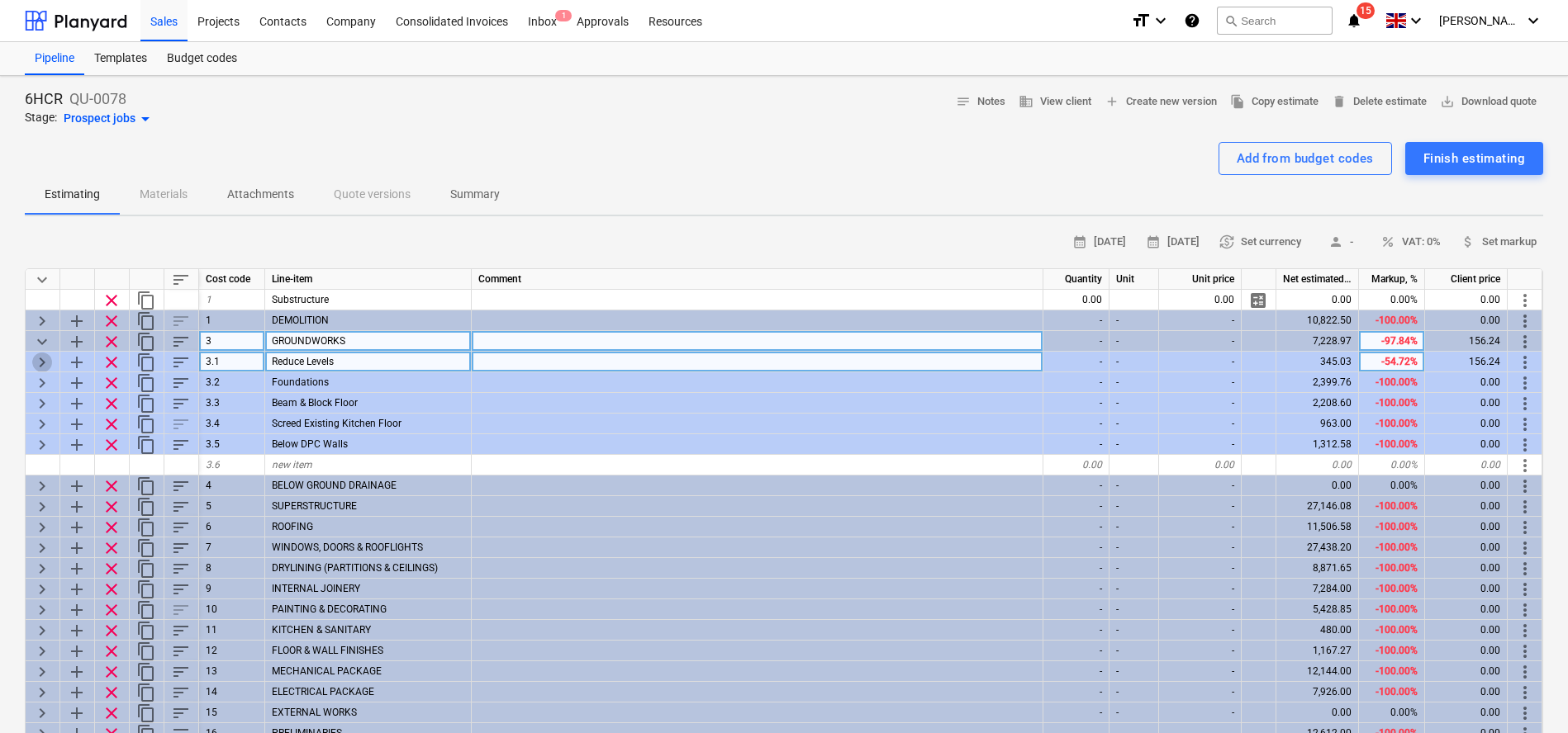
click at [47, 363] on span "keyboard_arrow_right" at bounding box center [42, 363] width 20 height 20
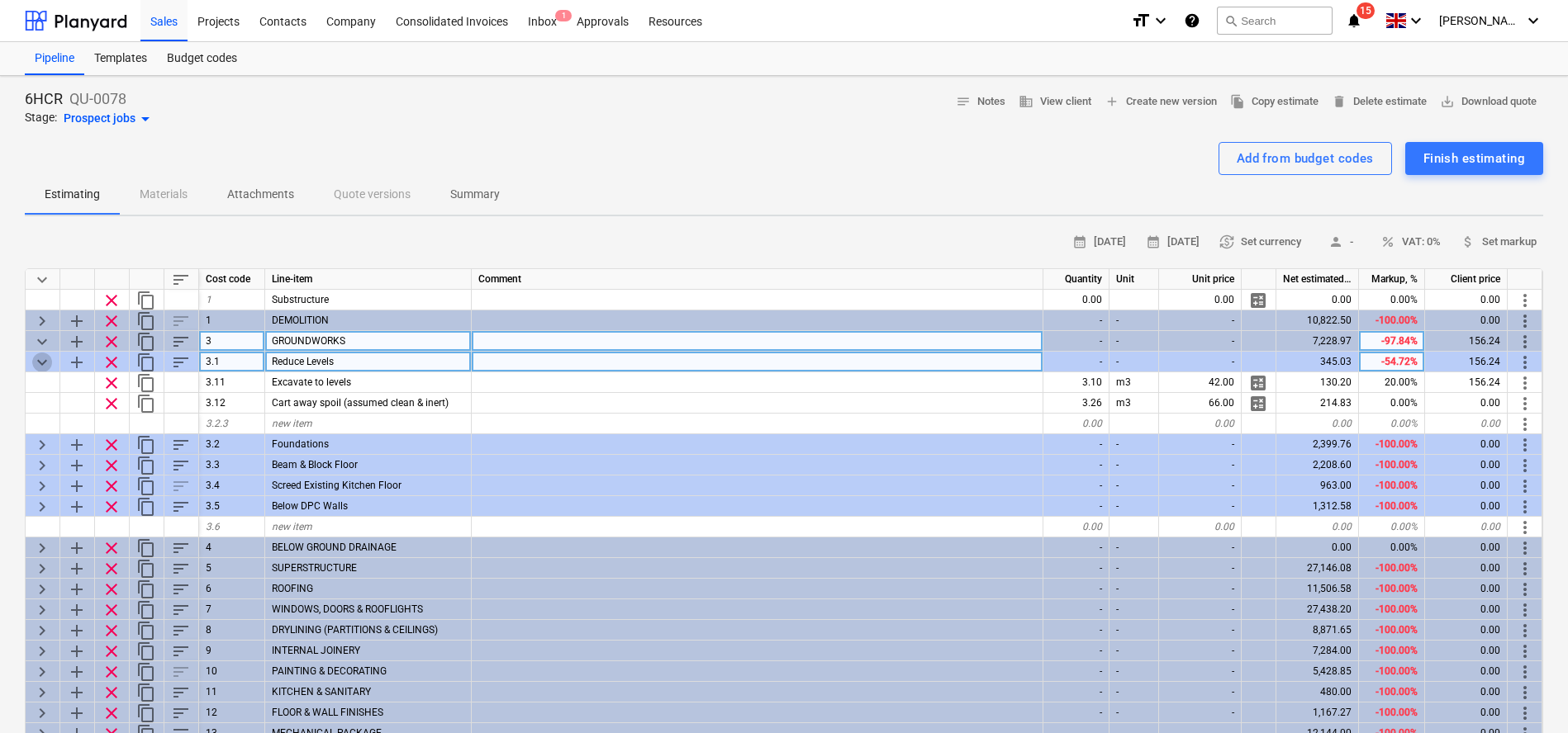
click at [47, 363] on span "keyboard_arrow_down" at bounding box center [42, 363] width 20 height 20
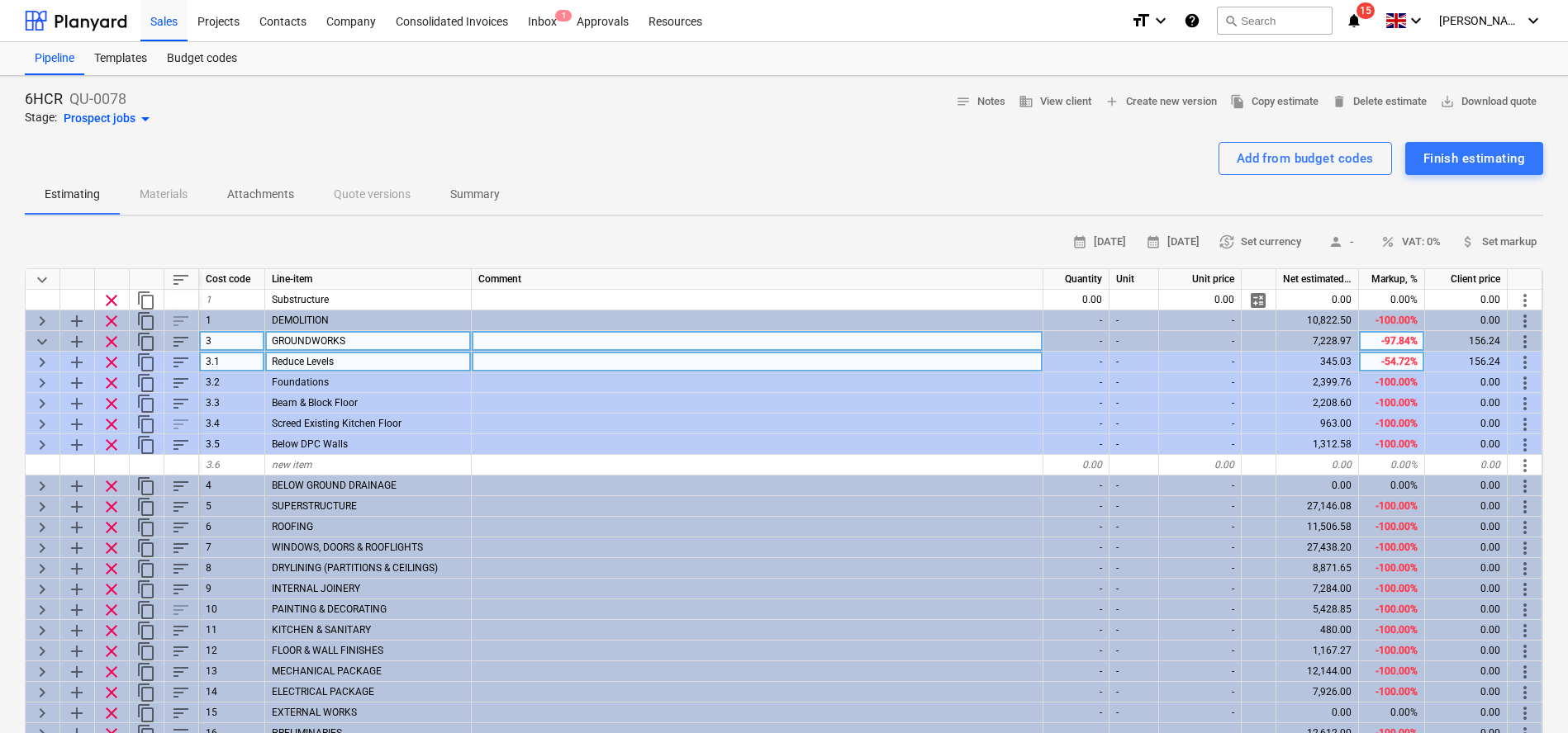
click at [47, 363] on span "keyboard_arrow_right" at bounding box center [42, 363] width 20 height 20
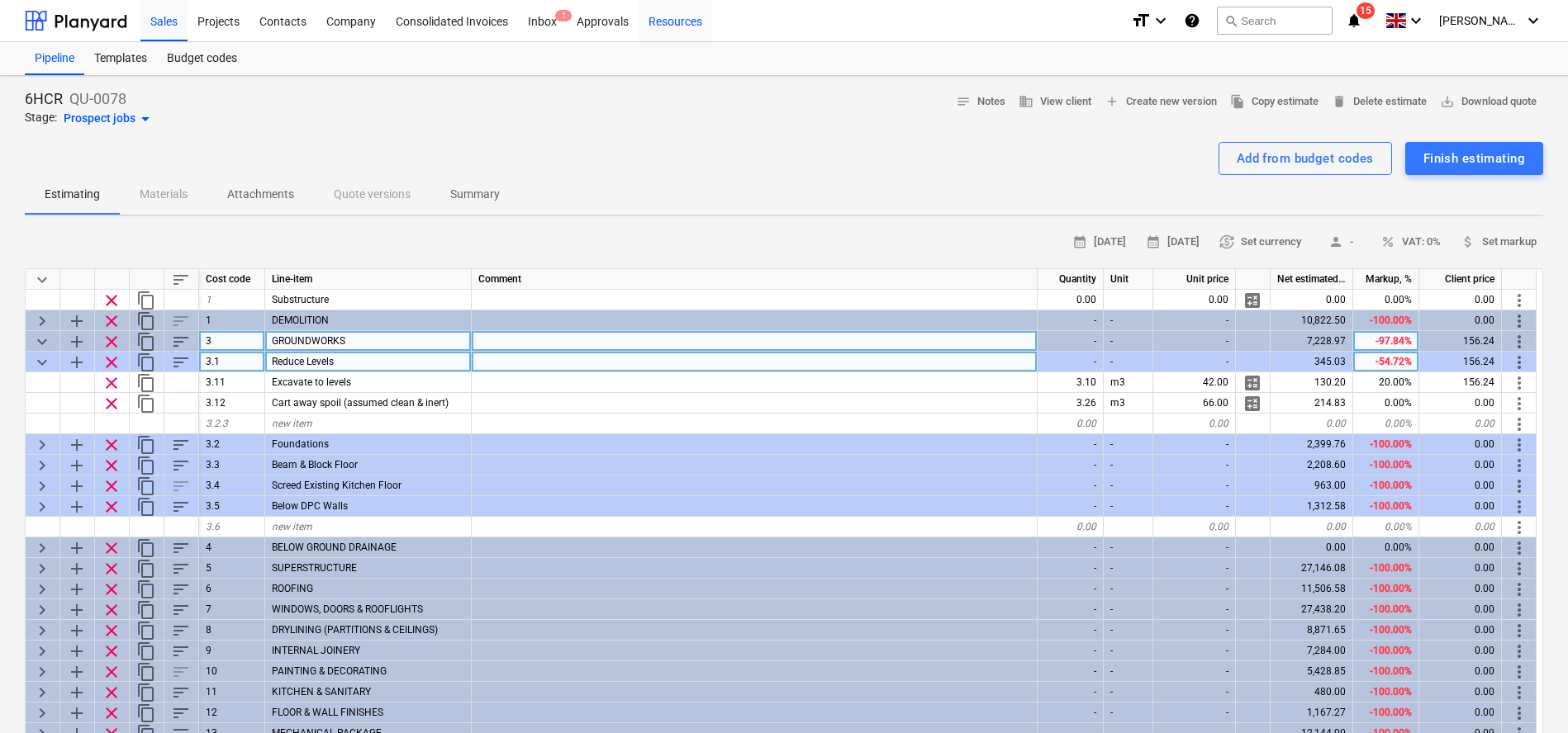
click at [669, 19] on div "Resources" at bounding box center [675, 20] width 73 height 42
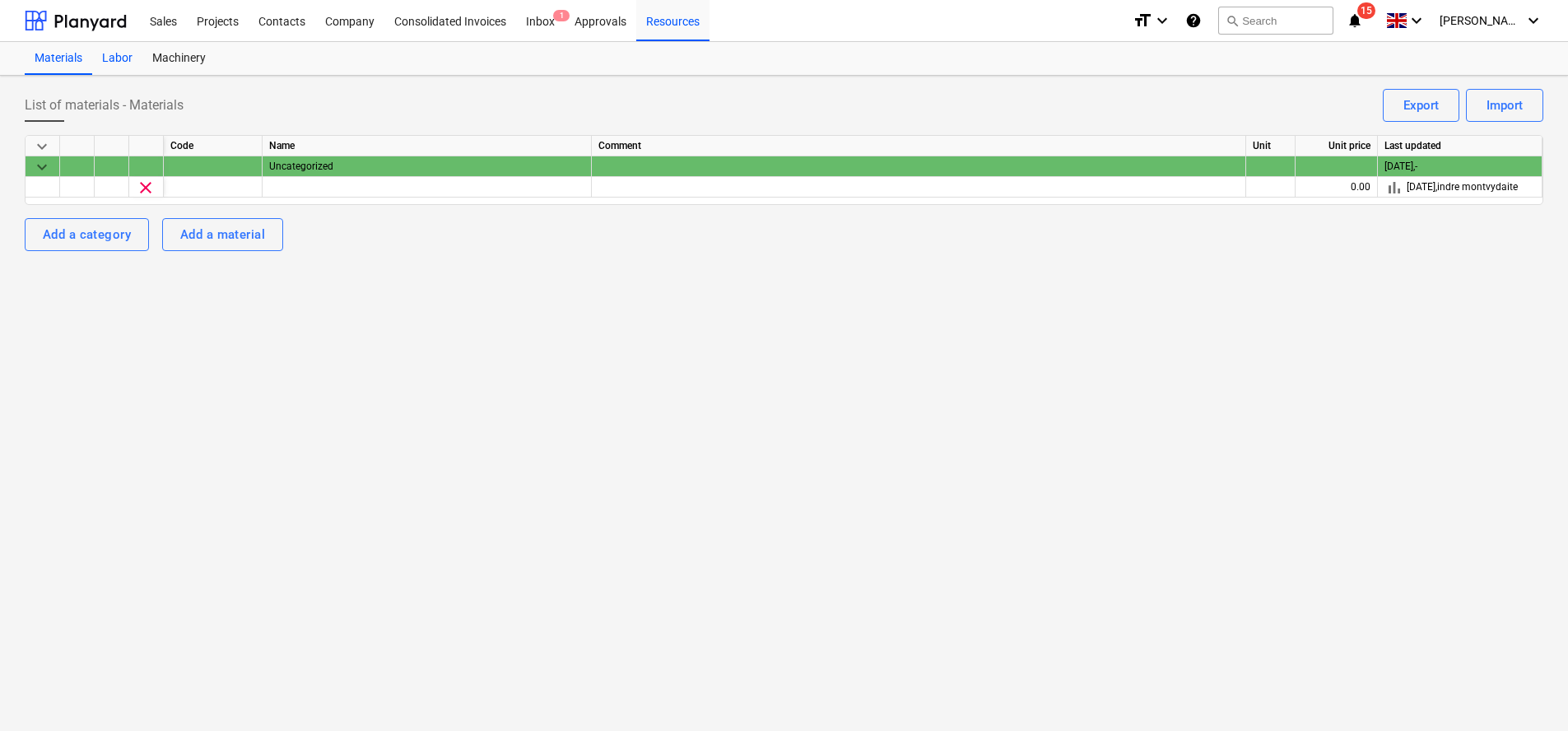
click at [123, 57] on div "Labor" at bounding box center [117, 58] width 50 height 33
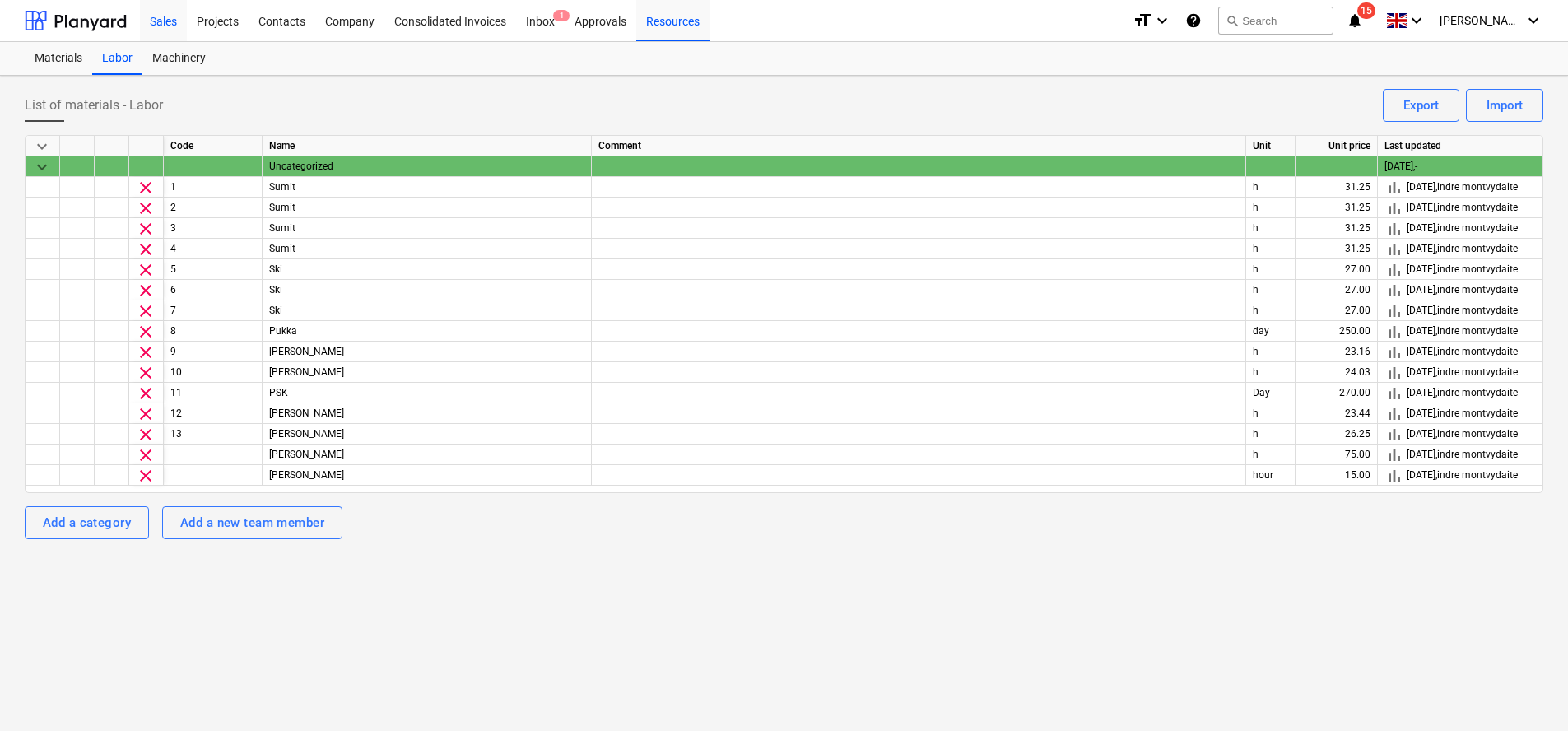
click at [165, 15] on div "Sales" at bounding box center [163, 20] width 46 height 42
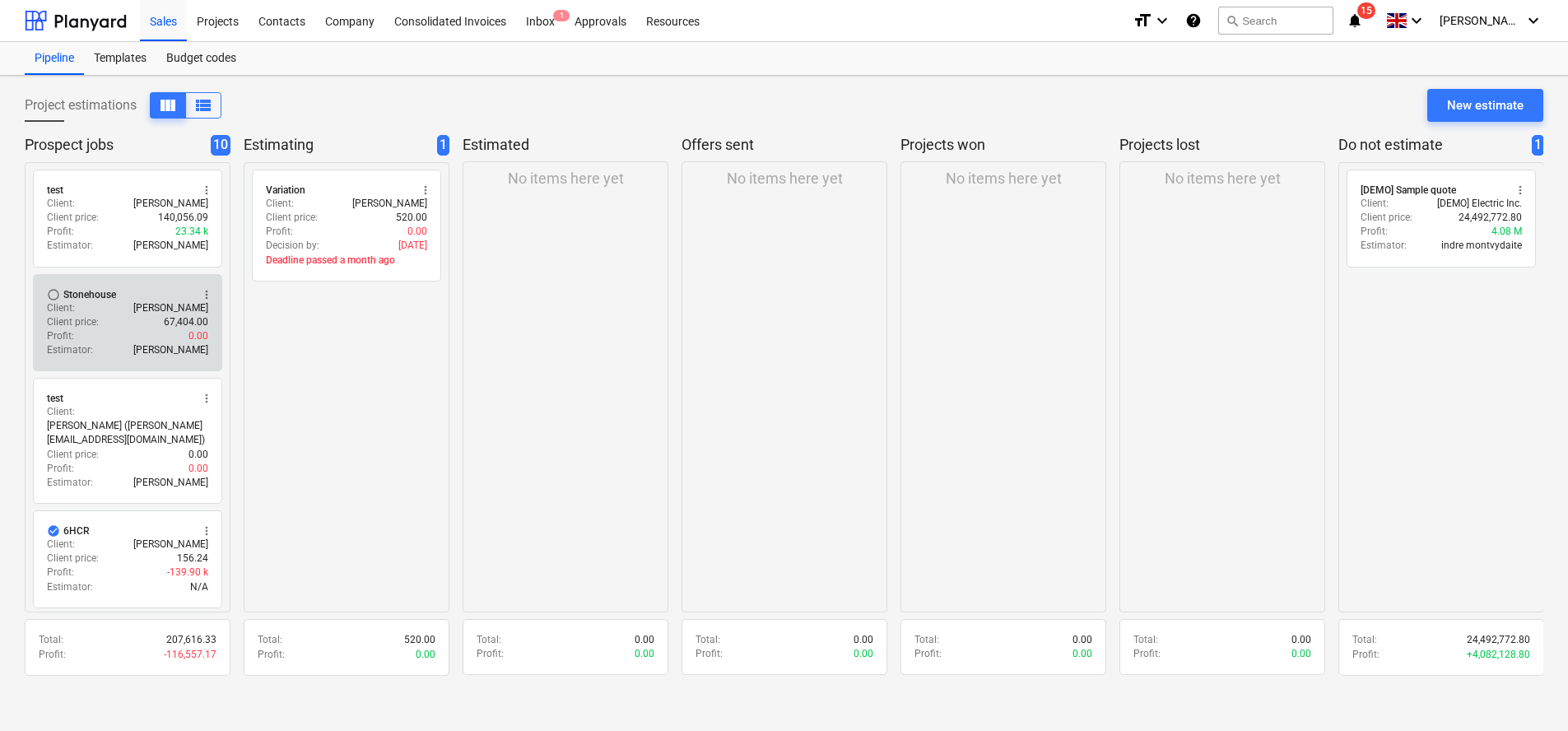
click at [102, 319] on div "Client price : 67,404.00" at bounding box center [127, 322] width 161 height 14
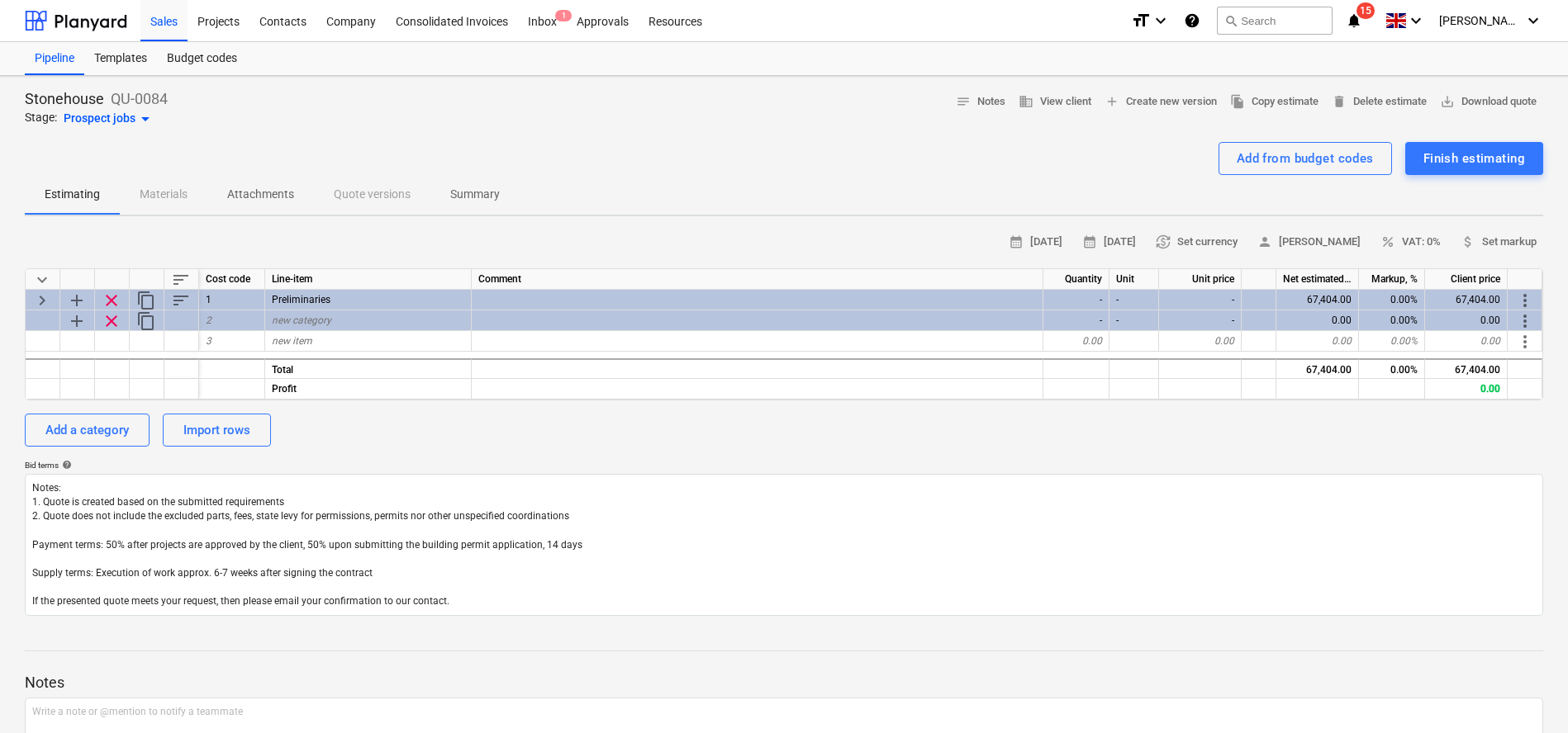
click at [20, 48] on div "Pipeline Templates Budget codes" at bounding box center [784, 58] width 1568 height 34
click at [35, 56] on div "Pipeline" at bounding box center [54, 58] width 59 height 33
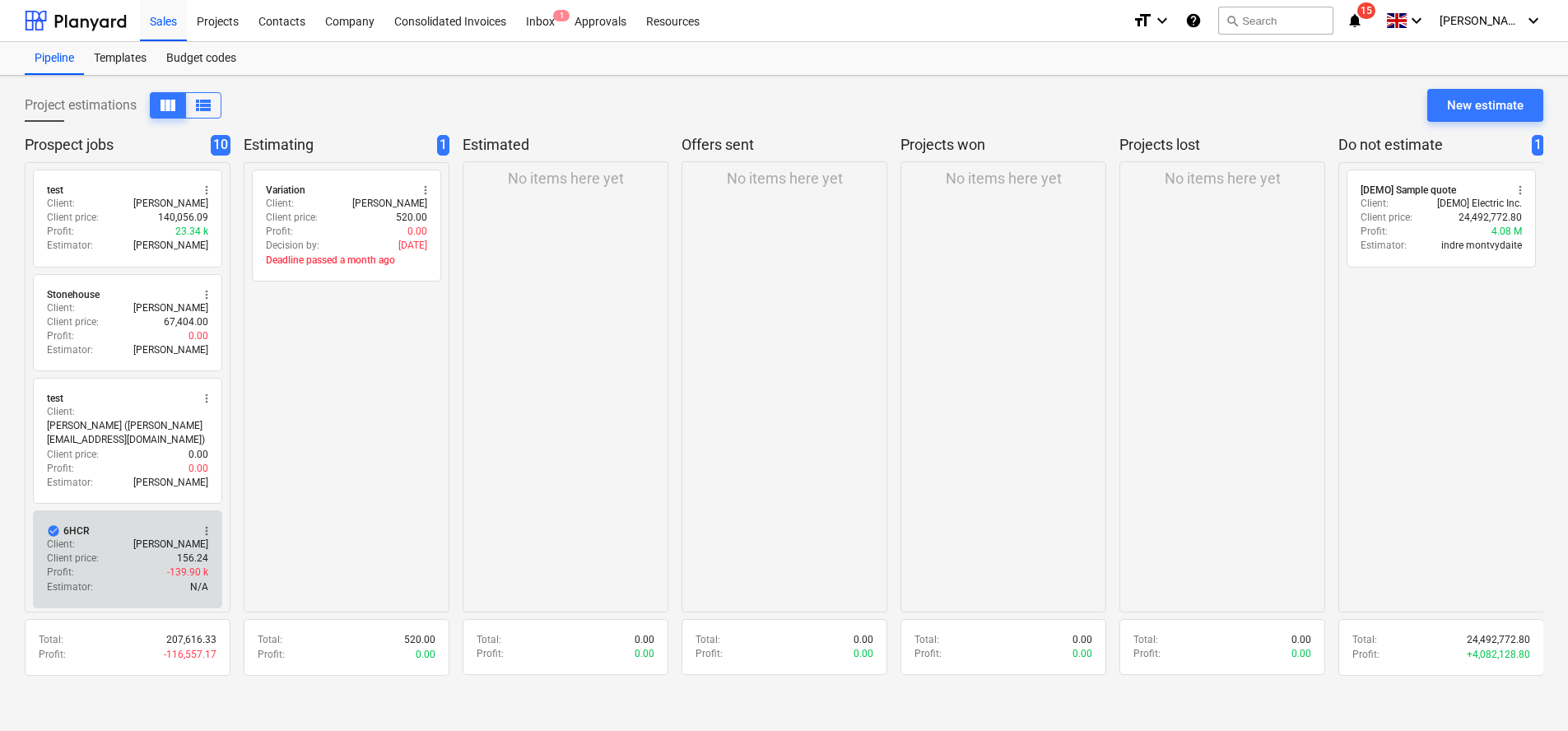
click at [96, 567] on div "Profit : -139.90 k" at bounding box center [127, 572] width 161 height 14
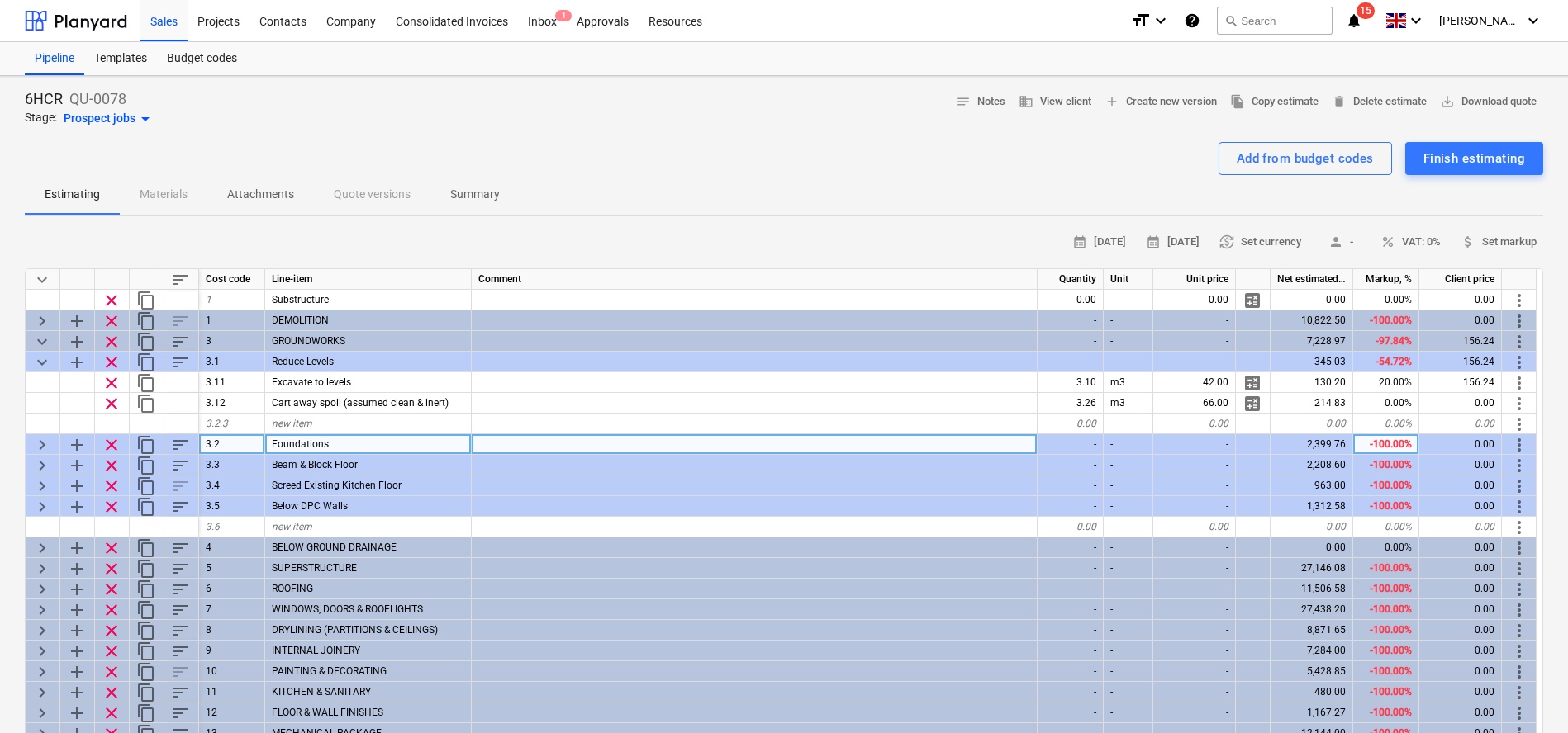
type textarea "x"
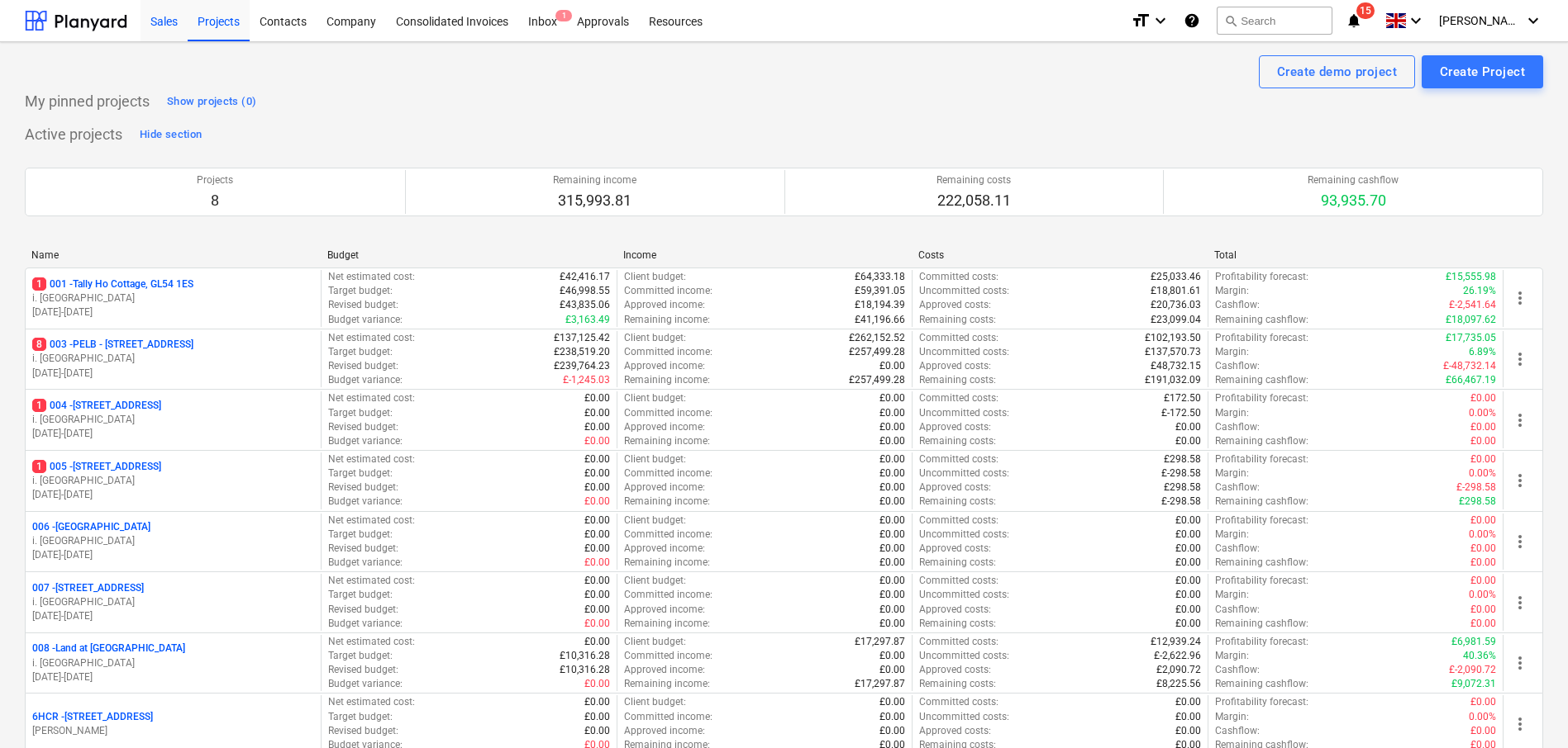
click at [158, 30] on div "Sales" at bounding box center [164, 20] width 47 height 42
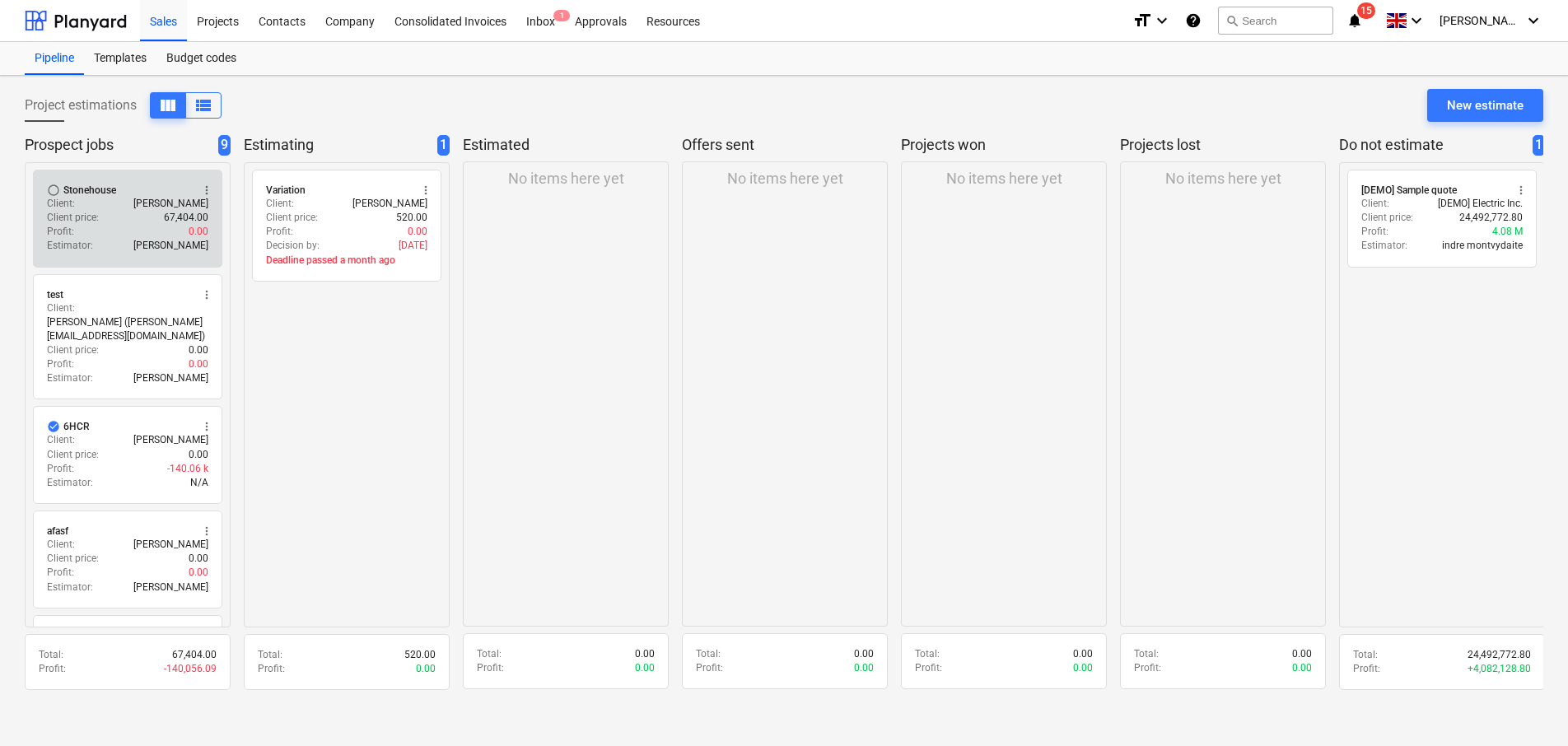
click at [112, 230] on div "Profit : 0.00" at bounding box center [127, 232] width 161 height 14
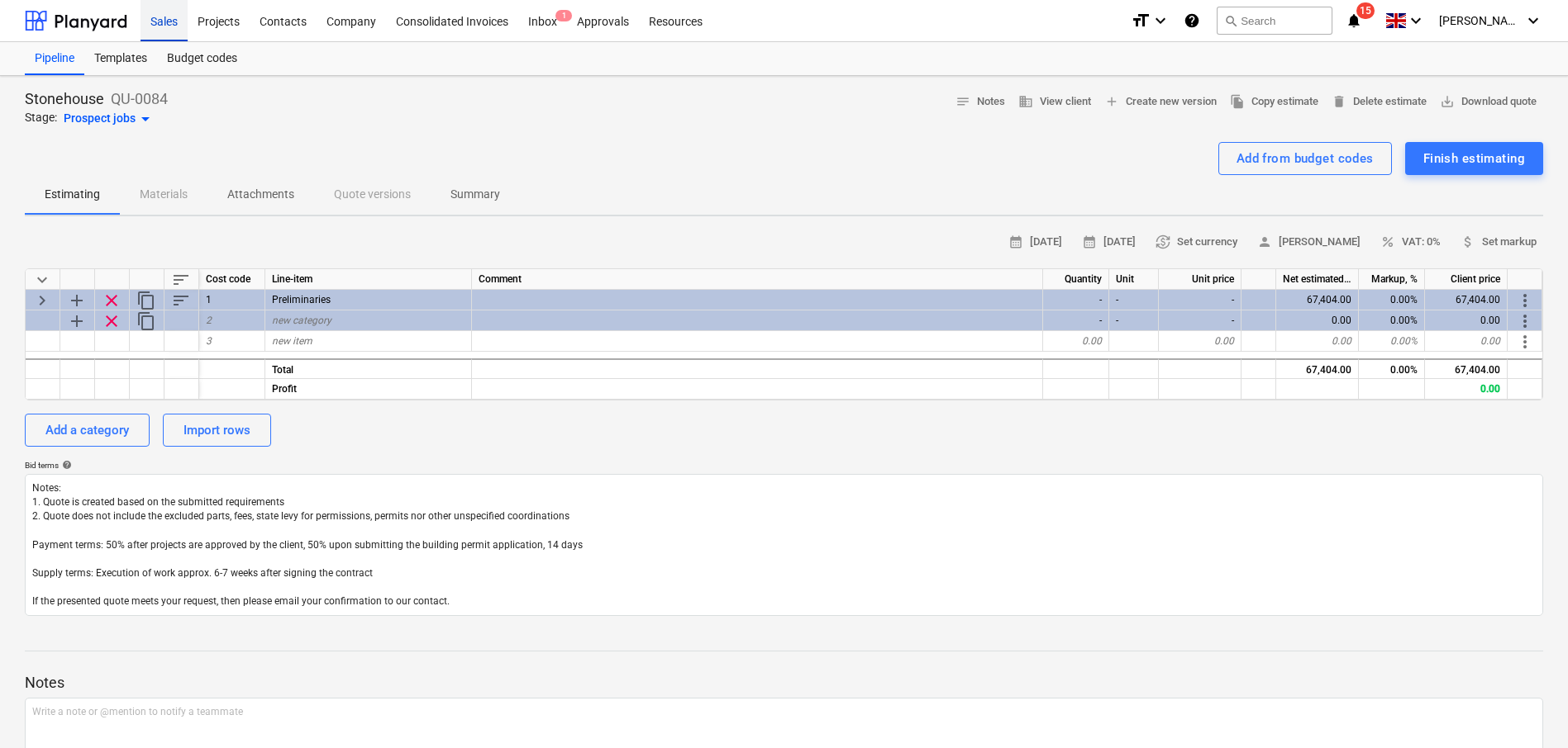
click at [171, 27] on div "Sales" at bounding box center [164, 20] width 47 height 42
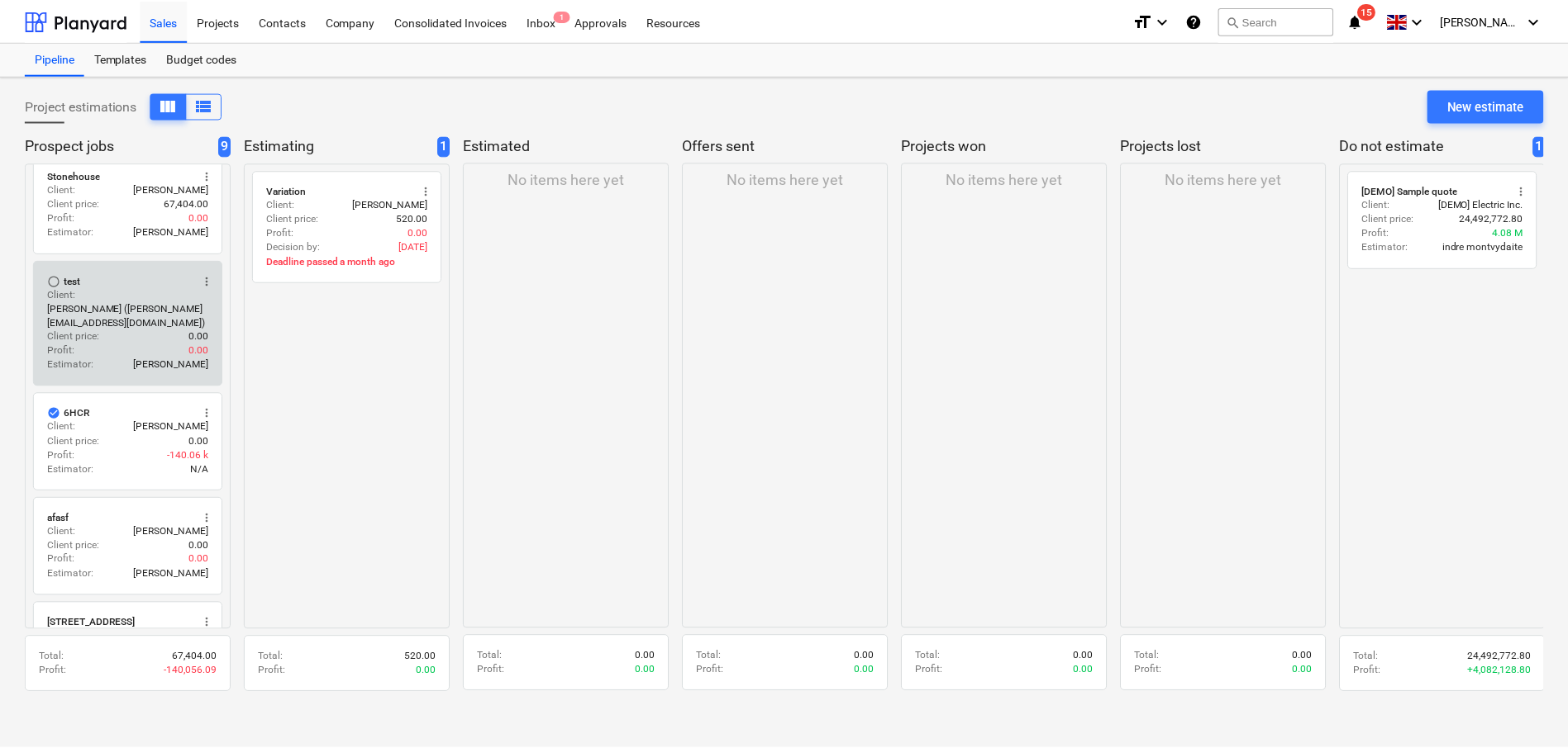
scroll to position [21, 0]
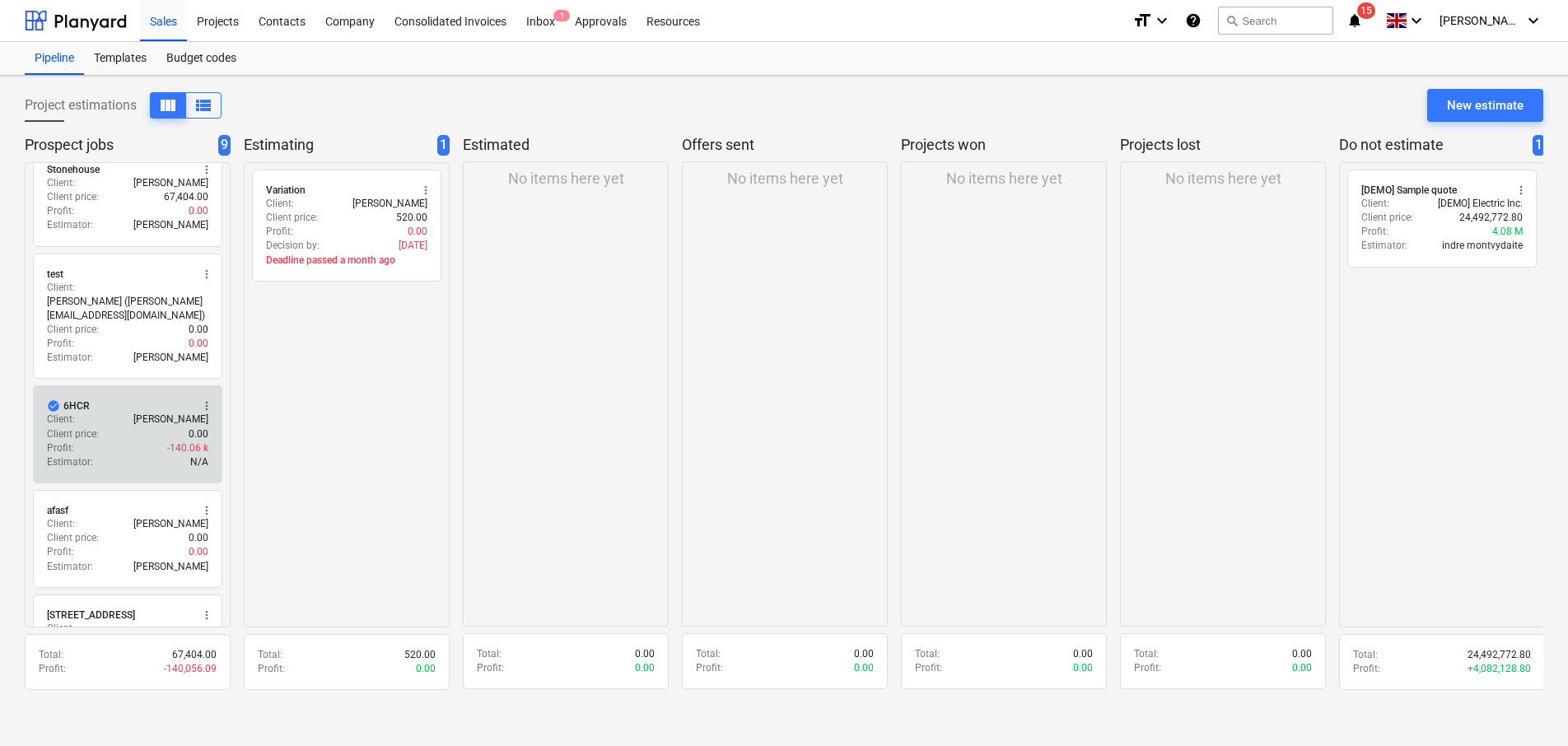
click at [72, 405] on div "6HCR" at bounding box center [77, 406] width 26 height 13
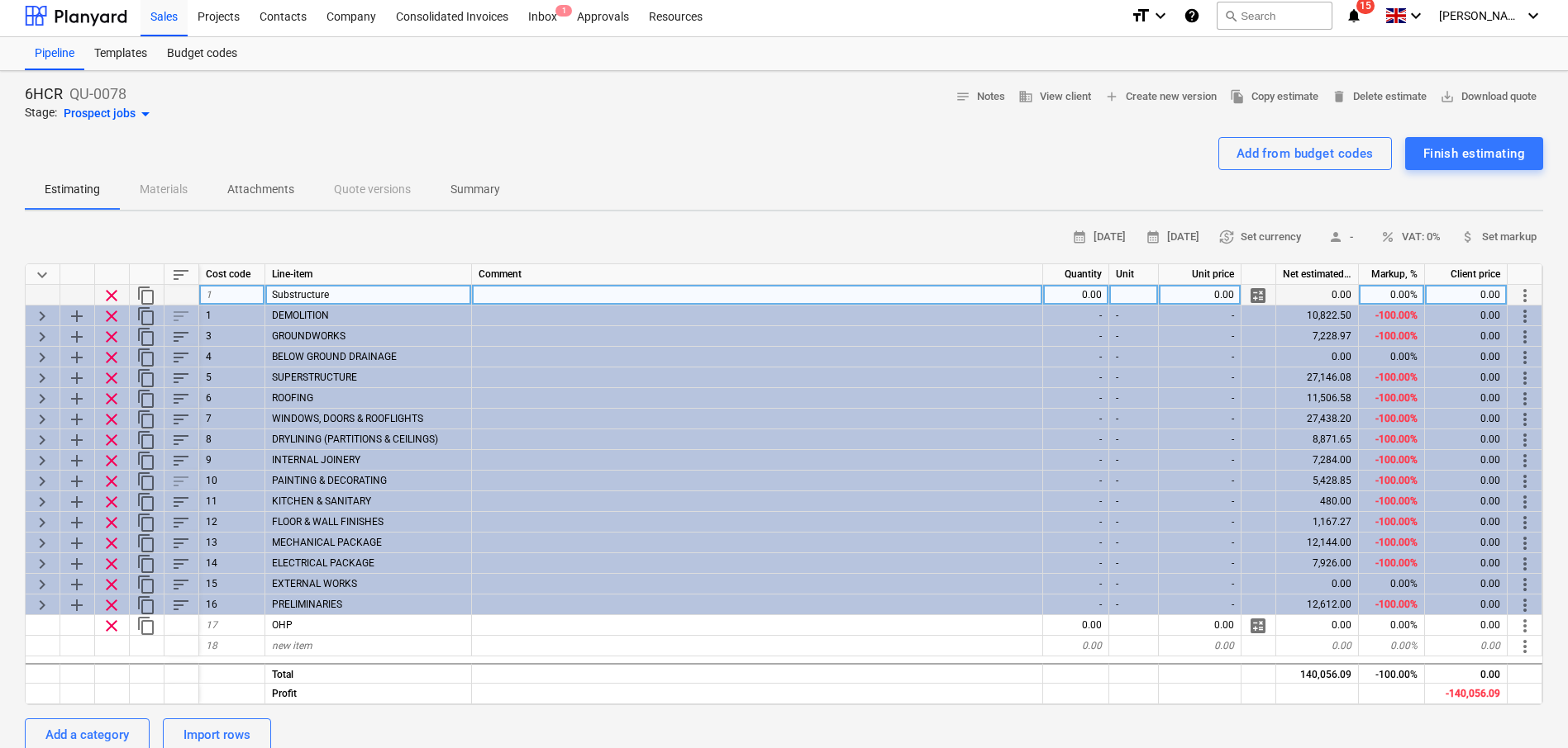
scroll to position [1, 0]
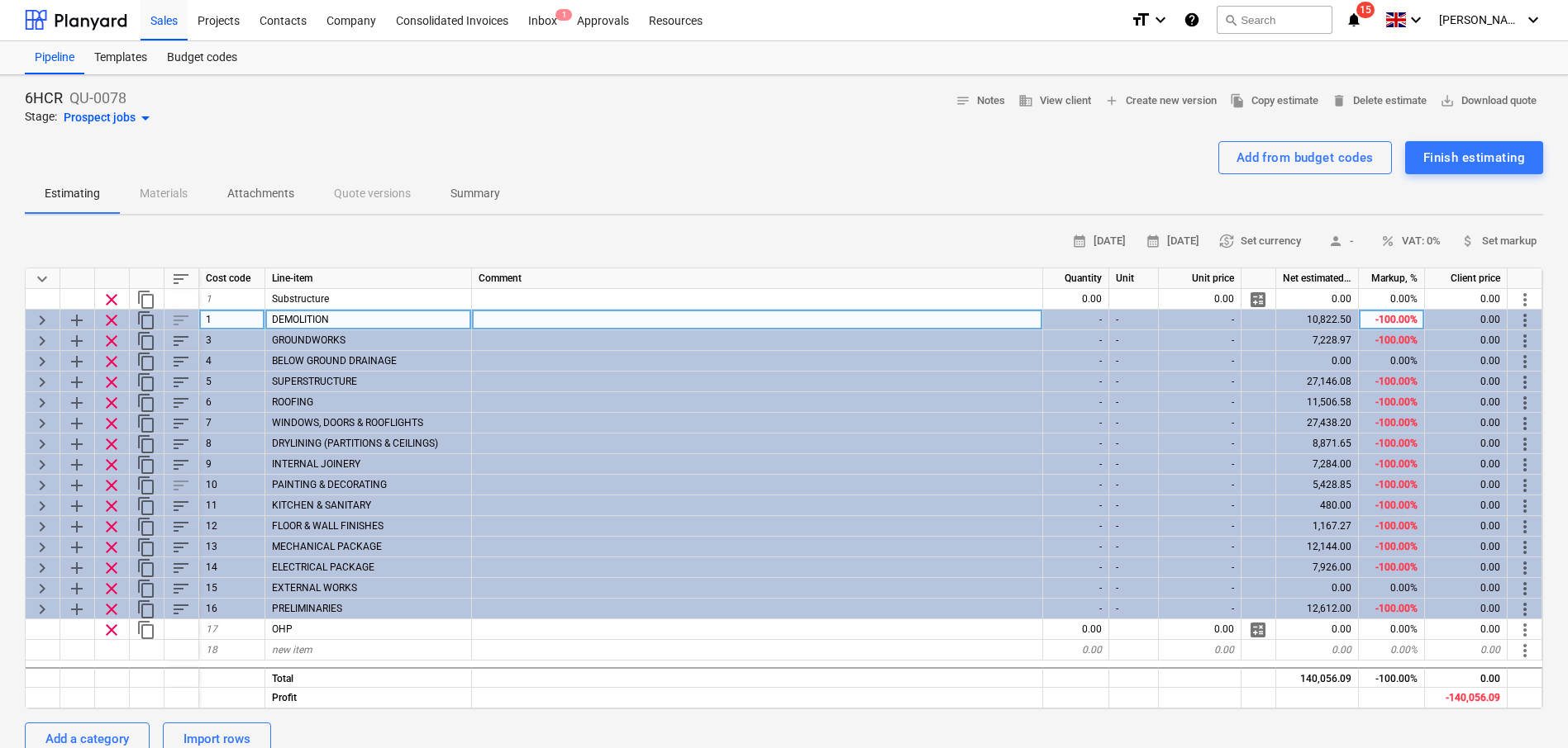
click at [47, 318] on span "keyboard_arrow_right" at bounding box center [42, 321] width 20 height 20
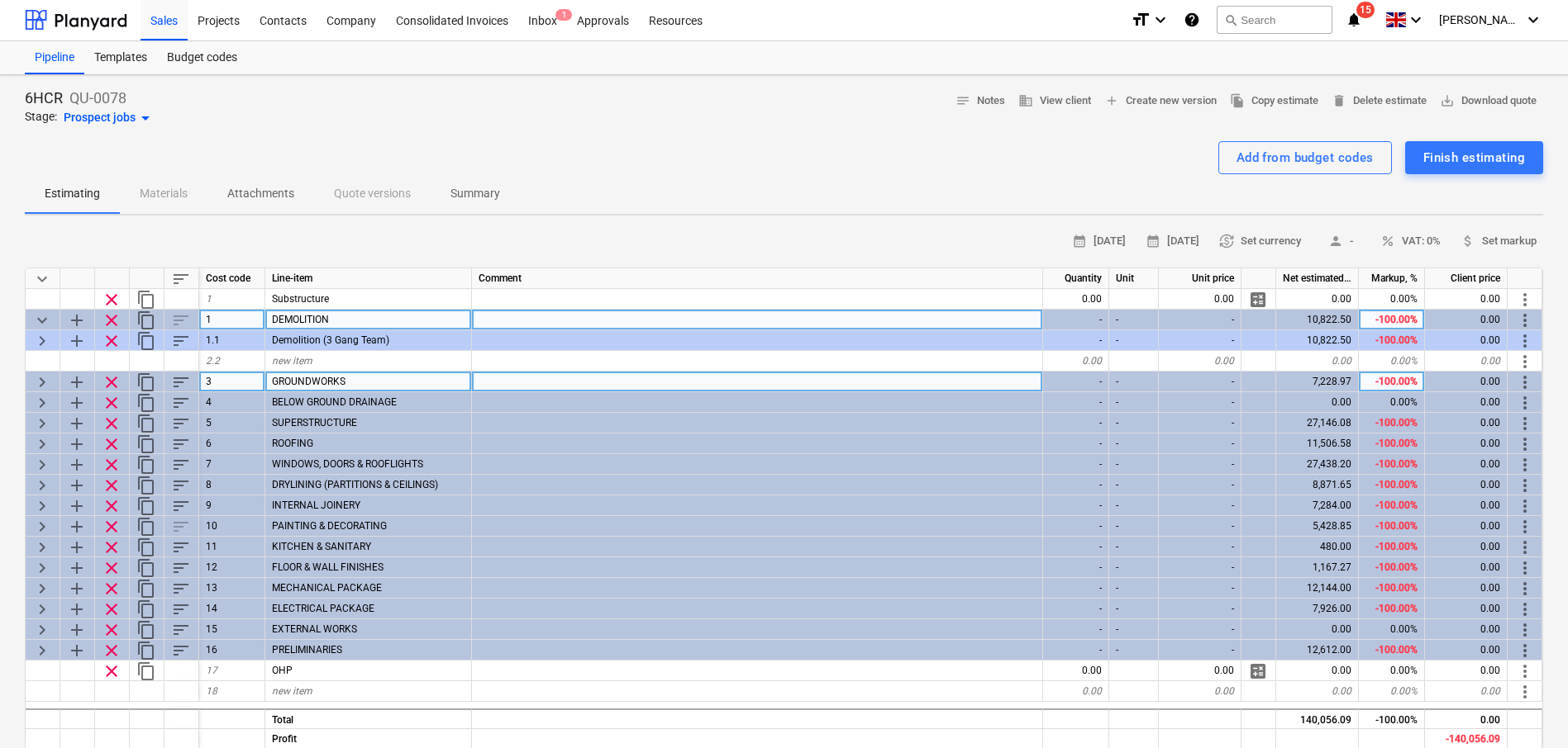
click at [35, 377] on span "keyboard_arrow_right" at bounding box center [42, 382] width 20 height 20
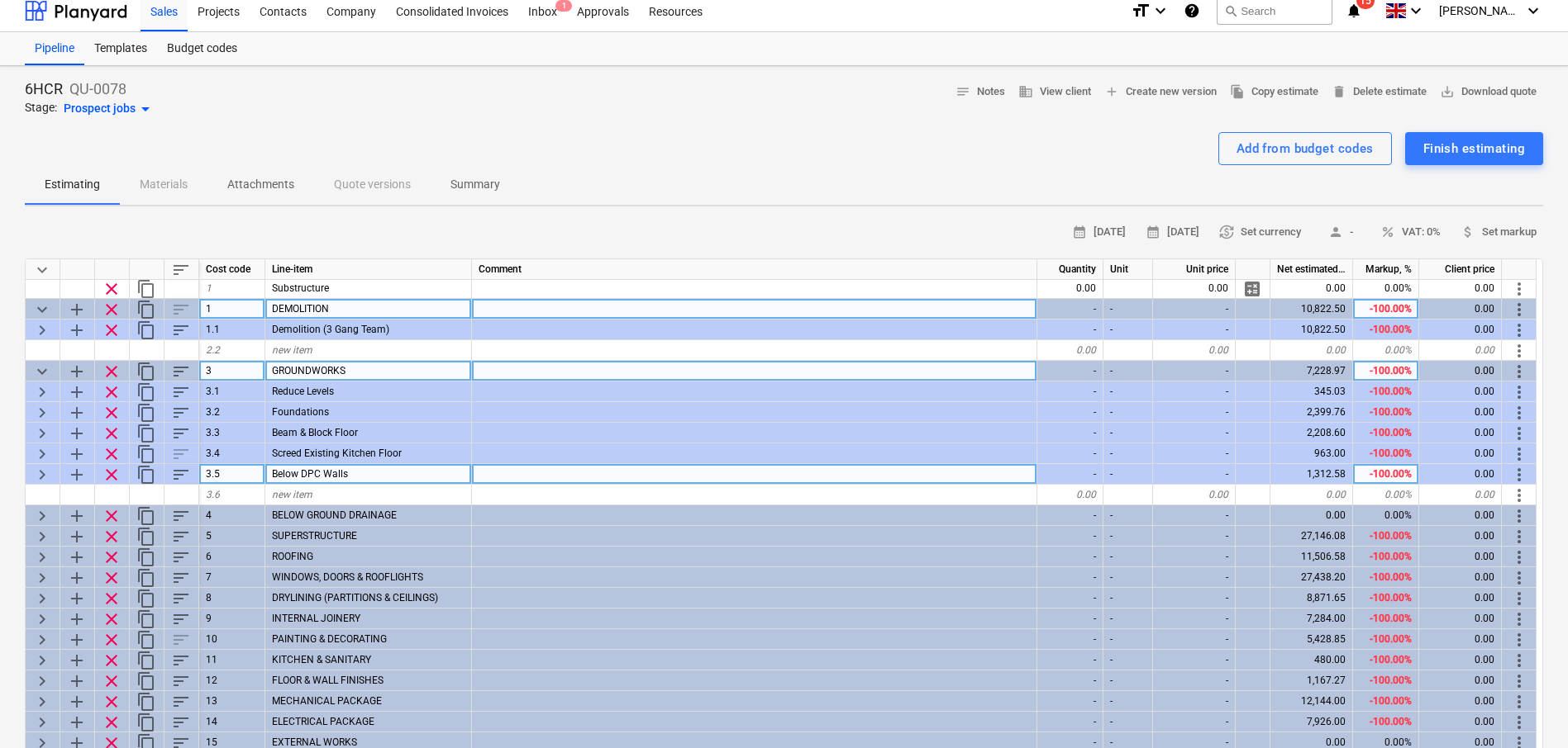
scroll to position [11, 0]
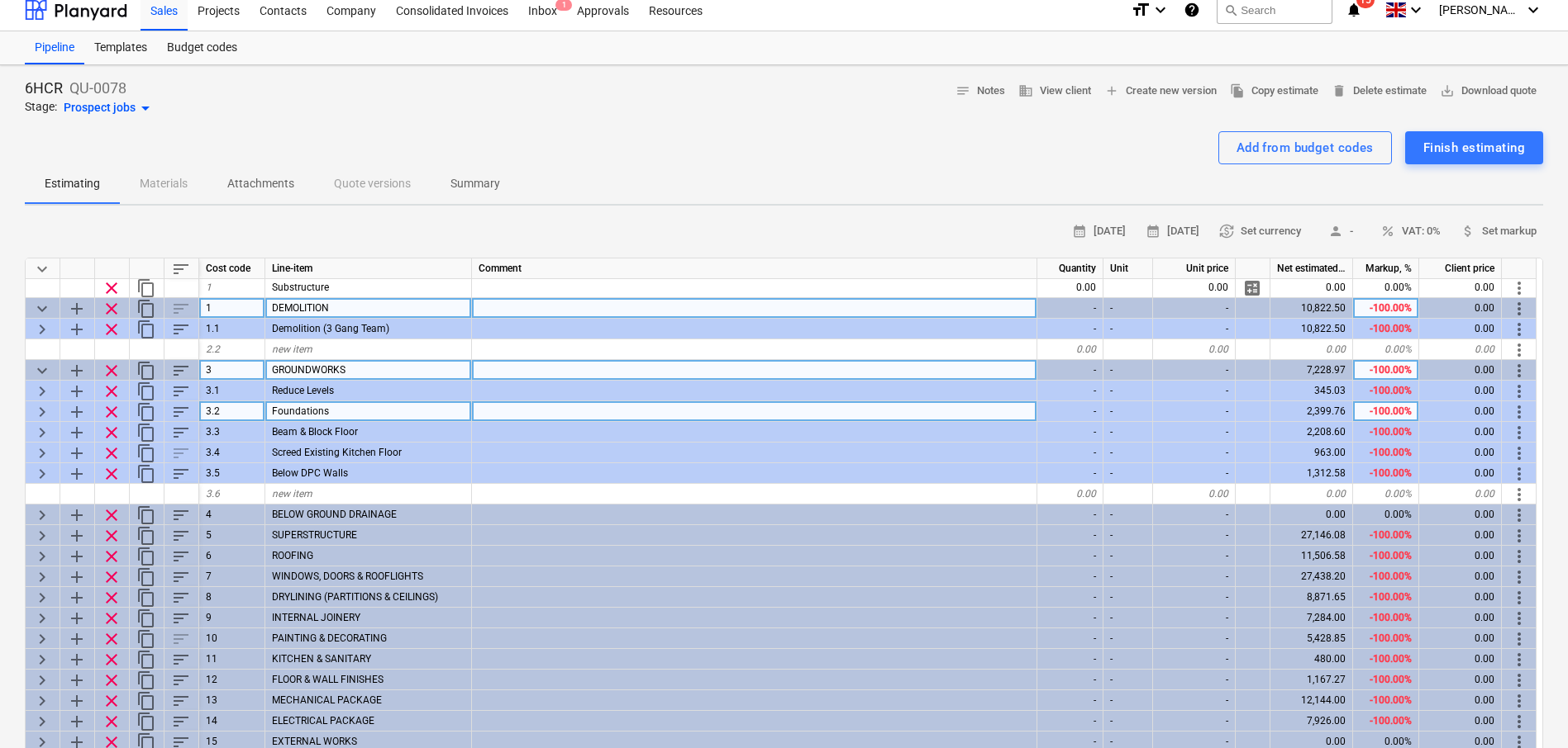
click at [304, 413] on span "Foundations" at bounding box center [300, 411] width 57 height 12
click at [523, 406] on div at bounding box center [755, 411] width 565 height 21
click at [779, 220] on div "calendar_month 19 Sep 2025 calendar_month 03 Oct 2025 currency_exchange Set cur…" at bounding box center [783, 231] width 1518 height 26
click at [39, 412] on span "keyboard_arrow_right" at bounding box center [42, 412] width 20 height 20
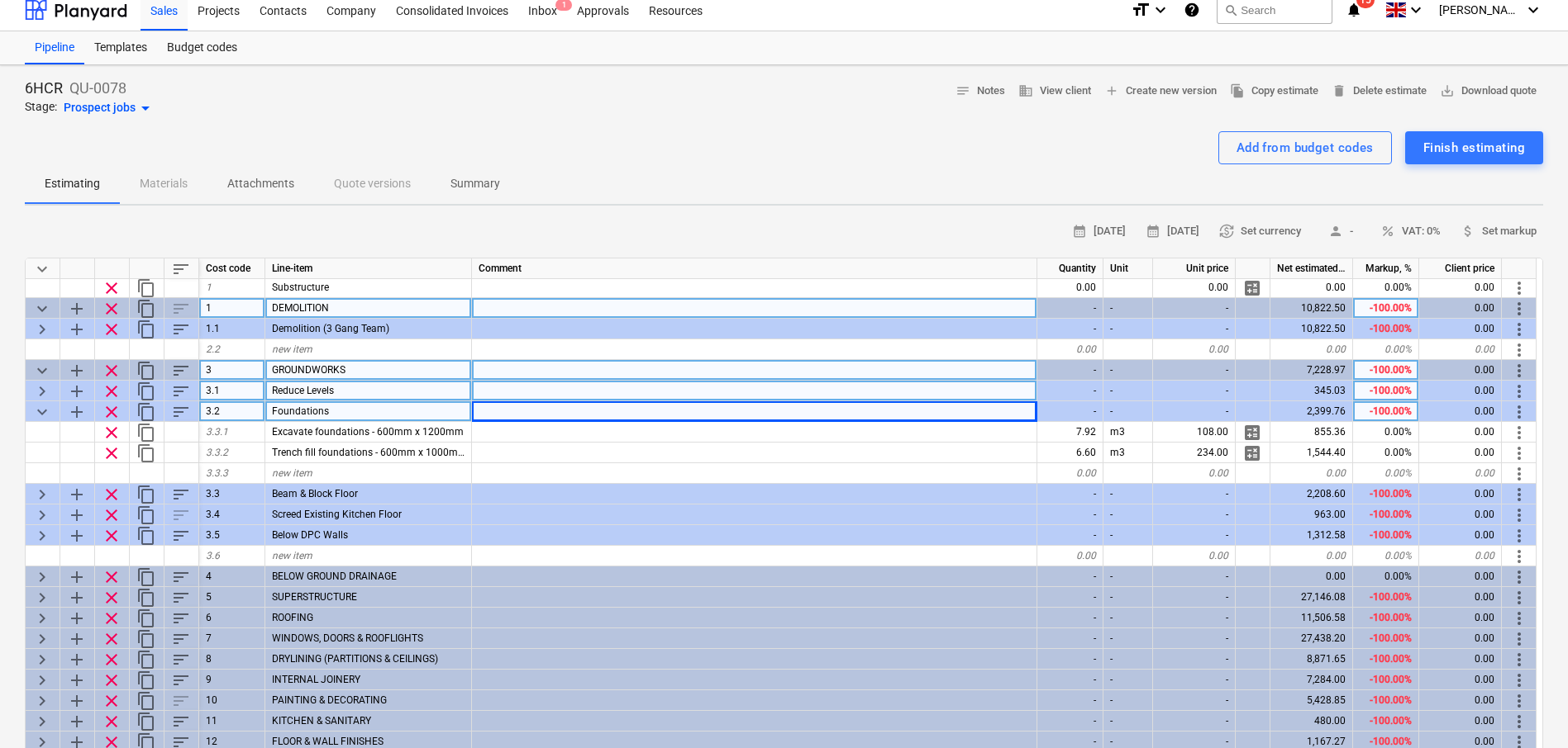
click at [46, 390] on span "keyboard_arrow_right" at bounding box center [42, 391] width 20 height 20
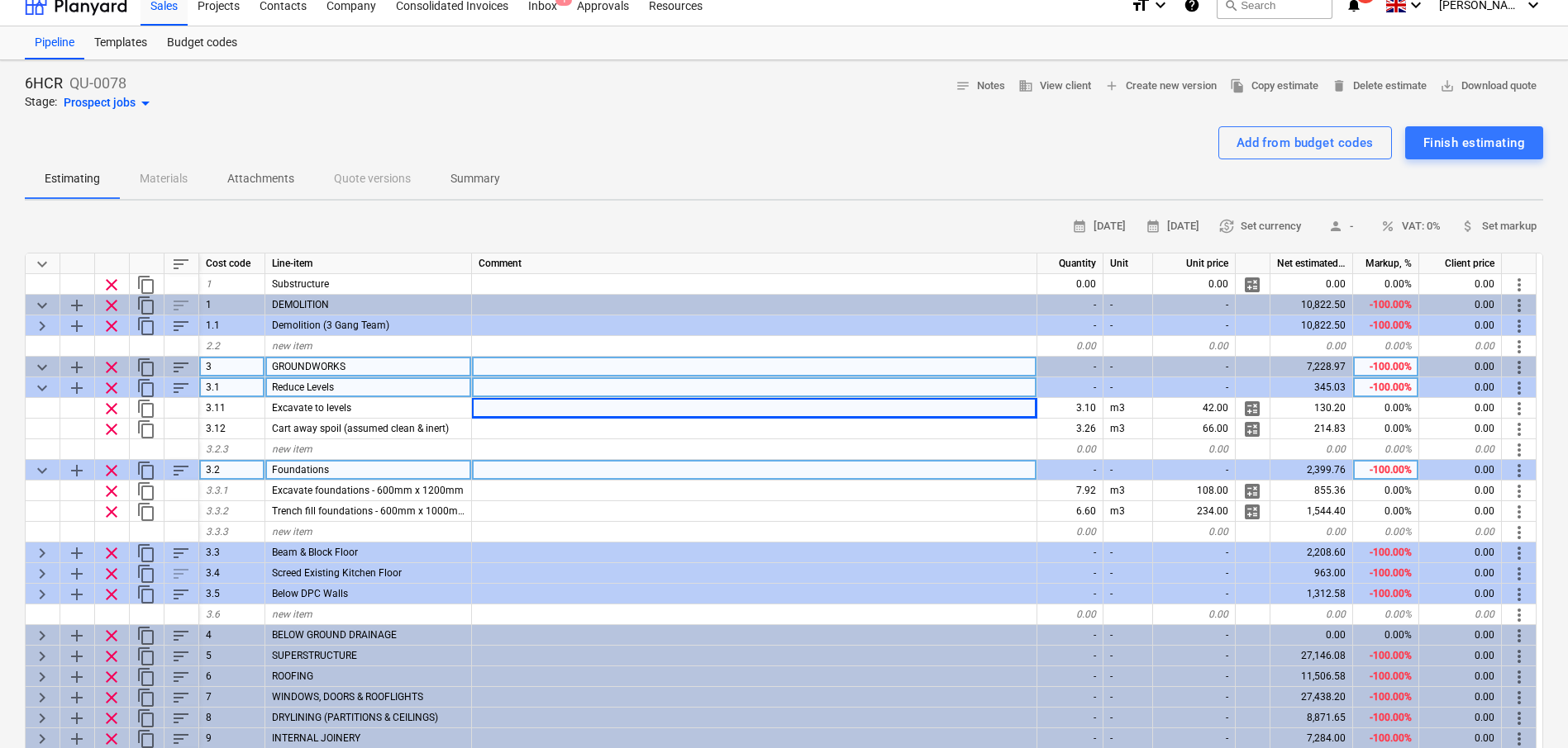
scroll to position [0, 0]
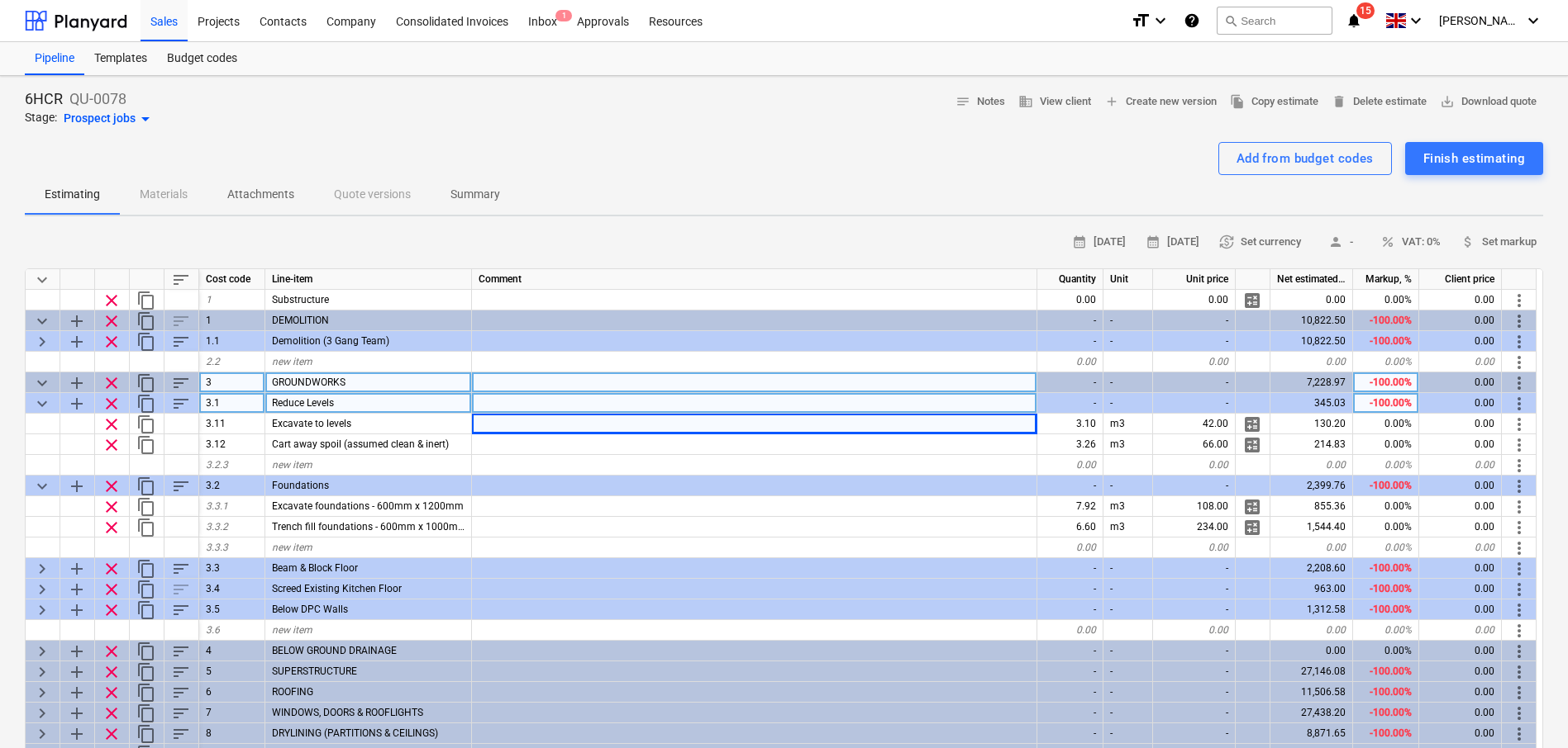
click at [491, 184] on span "Summary" at bounding box center [476, 195] width 90 height 27
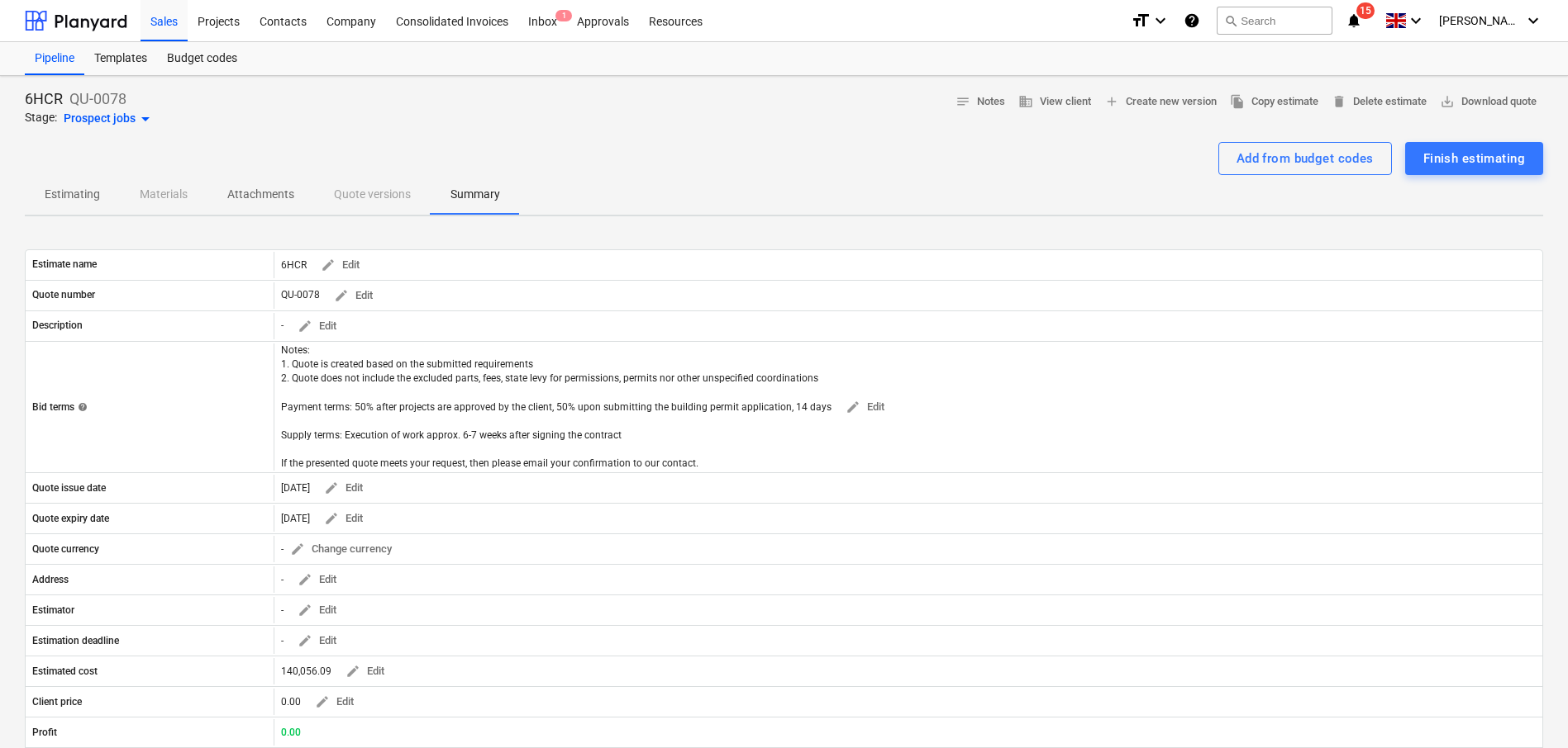
click at [75, 181] on span "Estimating" at bounding box center [72, 195] width 95 height 27
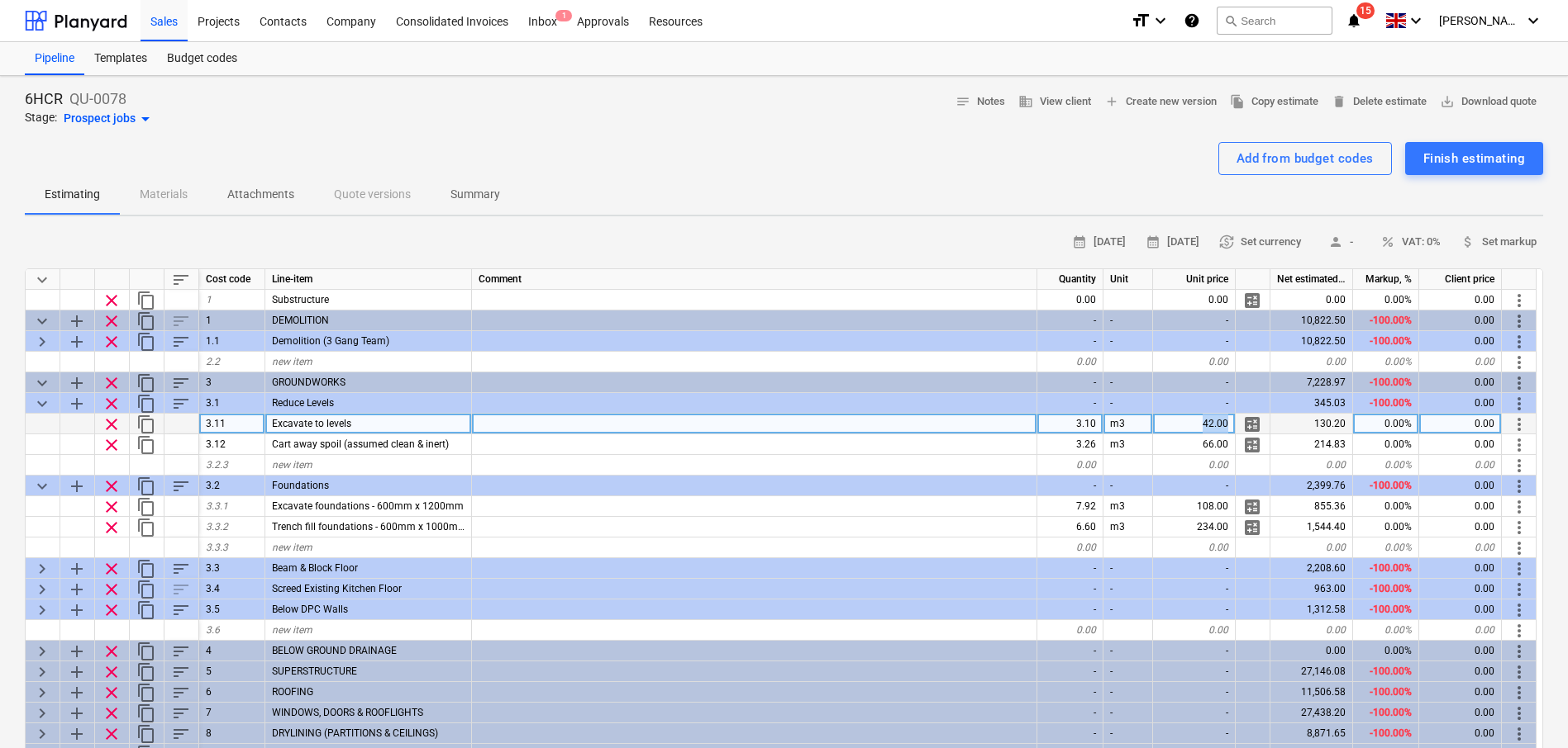
drag, startPoint x: 1209, startPoint y: 423, endPoint x: 1294, endPoint y: 423, distance: 85.0
click at [0, 0] on div "clear content_copy 3.11 Excavate to levels 3.10 m3 42.00 calculate 130.20 0.00%…" at bounding box center [0, 0] width 0 height 0
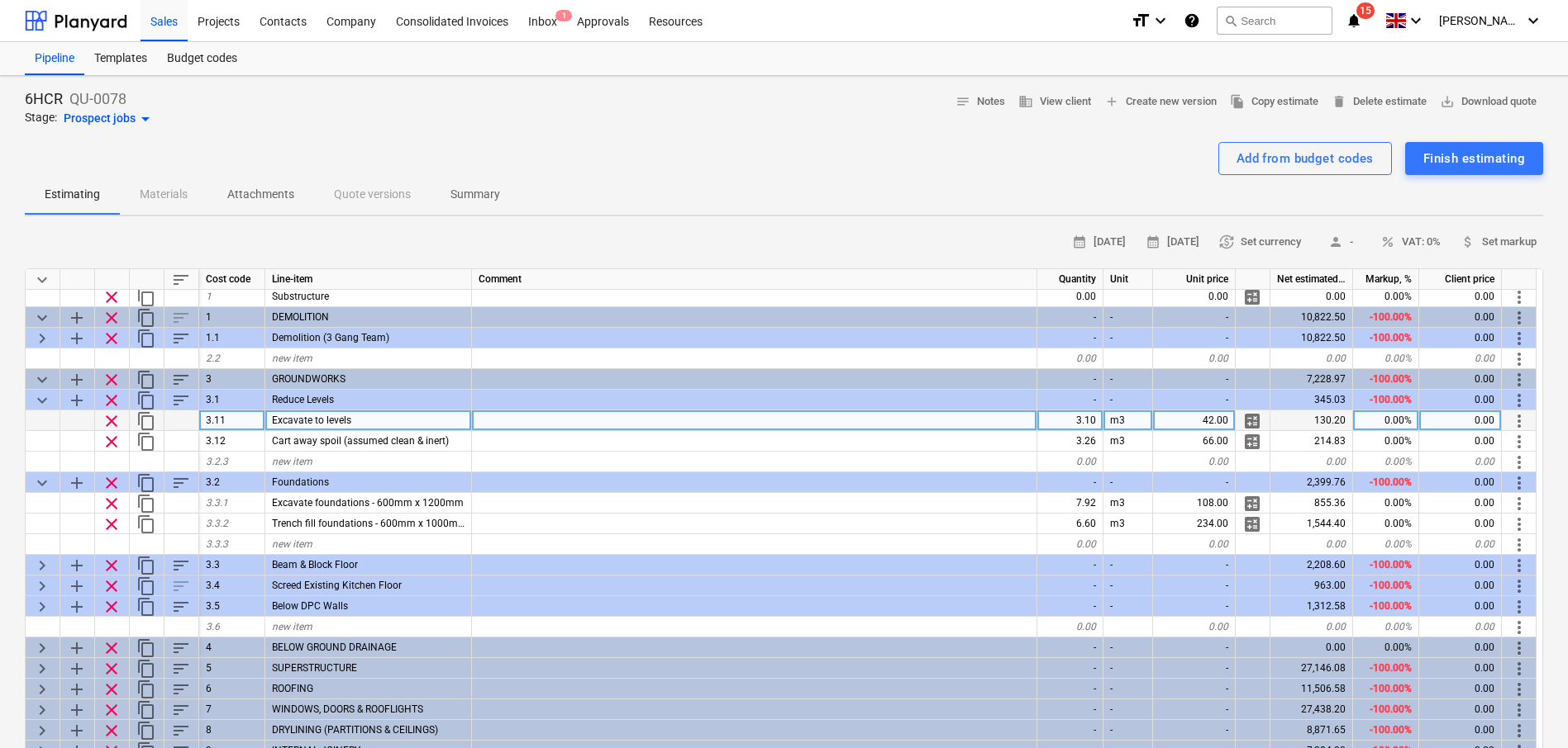
click at [1196, 420] on div "42.00" at bounding box center [1194, 421] width 82 height 21
click at [994, 153] on div "Add from budget codes Finish estimating" at bounding box center [783, 158] width 1518 height 33
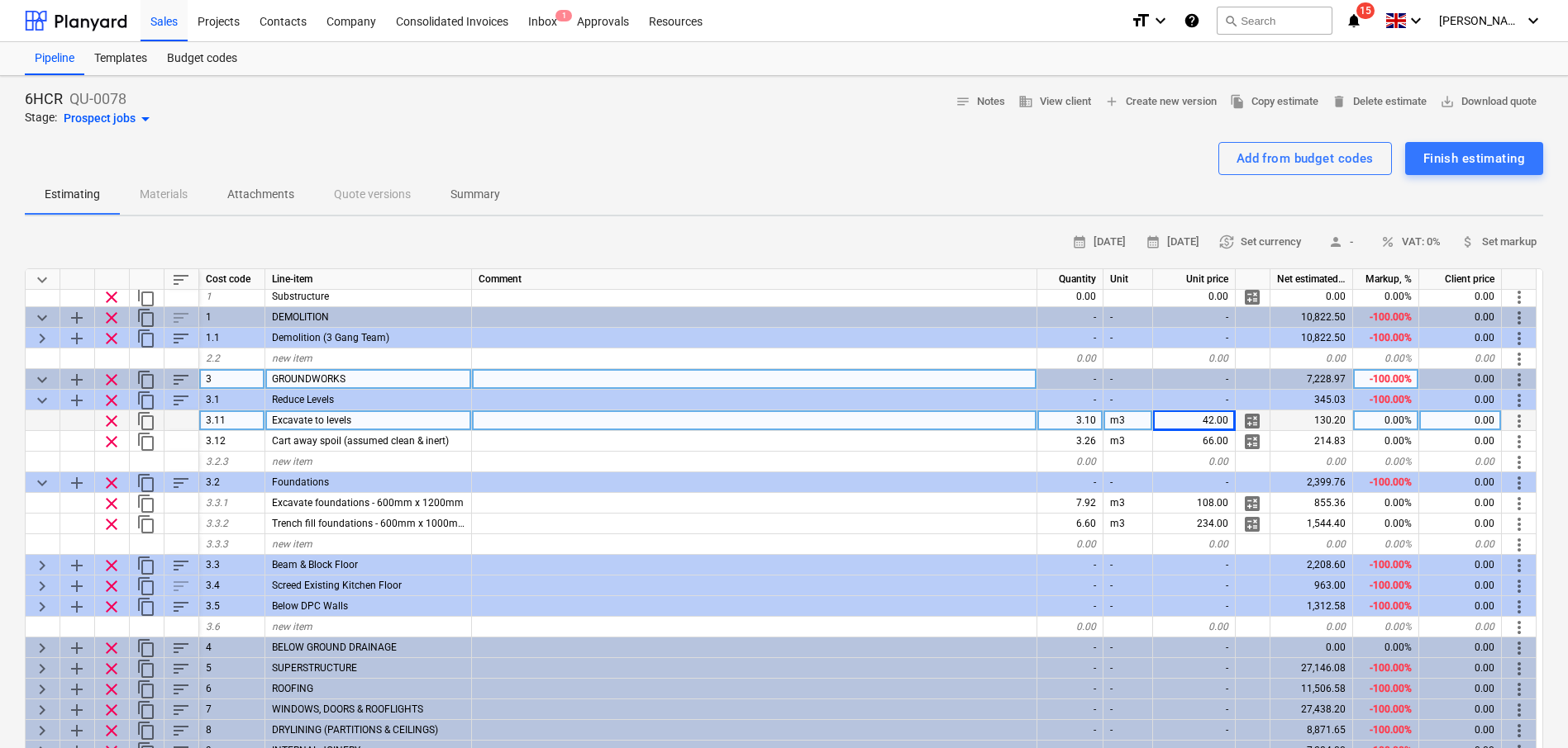
click at [47, 384] on span "keyboard_arrow_down" at bounding box center [42, 380] width 20 height 20
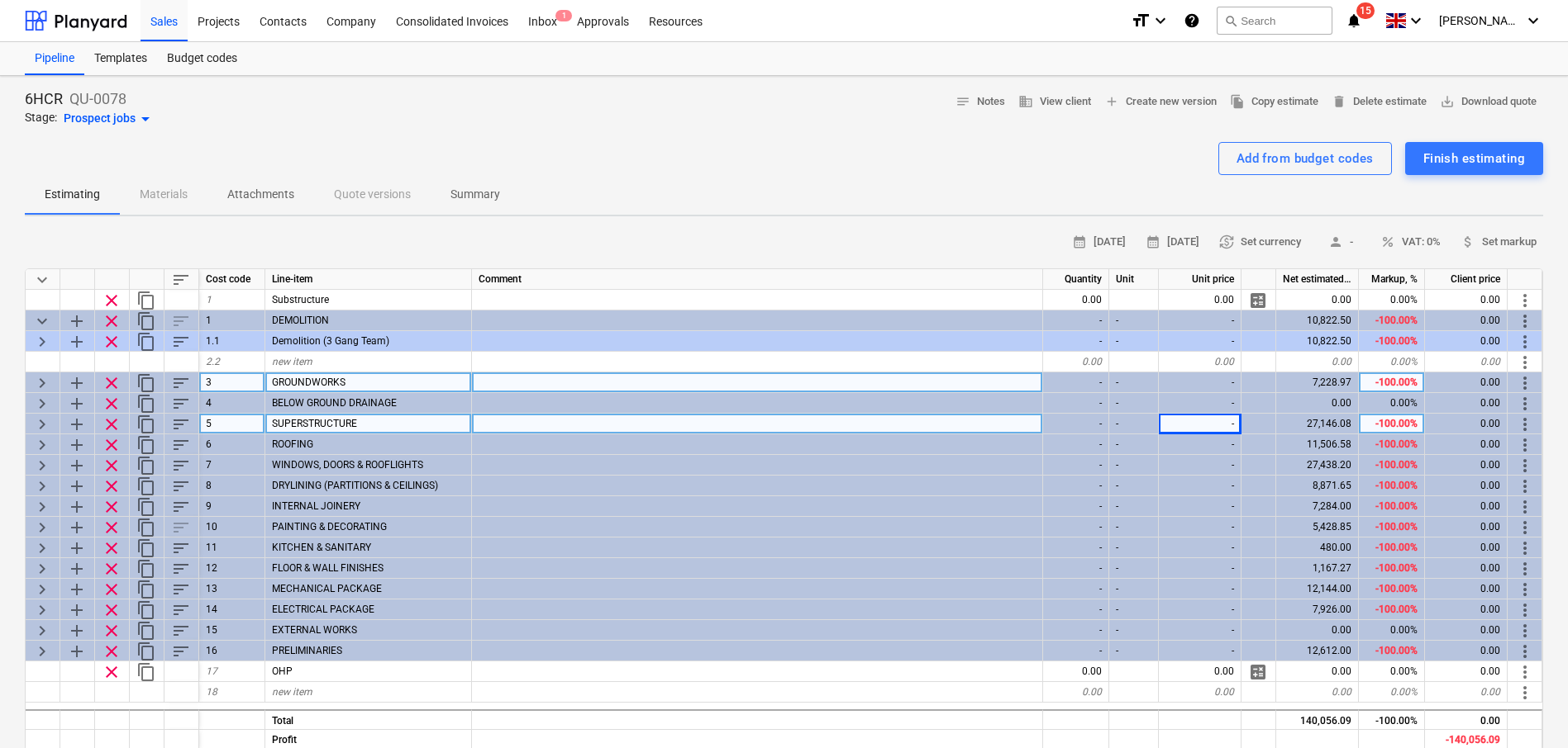
scroll to position [0, 0]
click at [47, 384] on span "keyboard_arrow_right" at bounding box center [42, 383] width 20 height 20
type textarea "x"
